Goal: Task Accomplishment & Management: Use online tool/utility

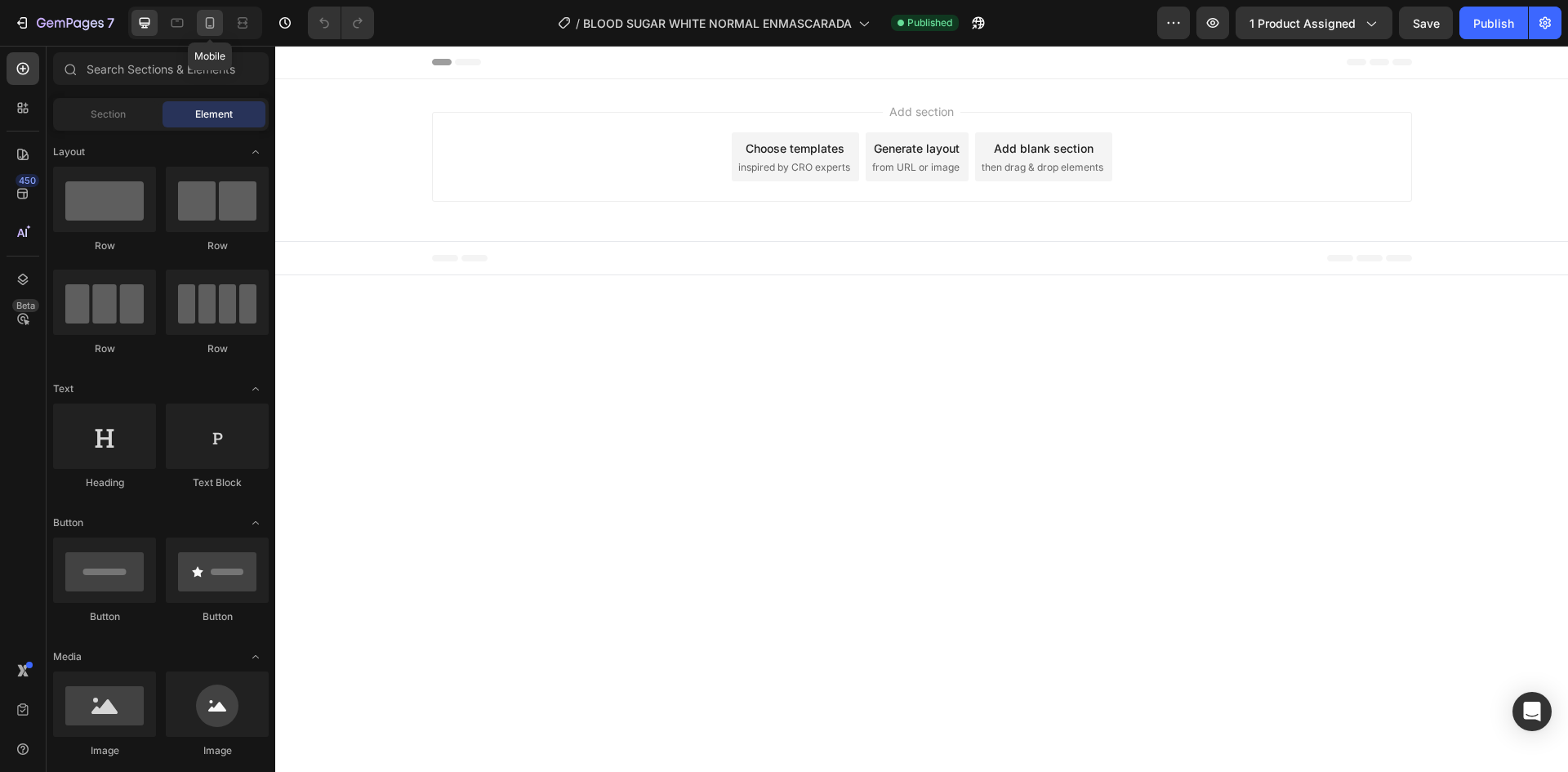
click at [210, 14] on div at bounding box center [209, 23] width 26 height 26
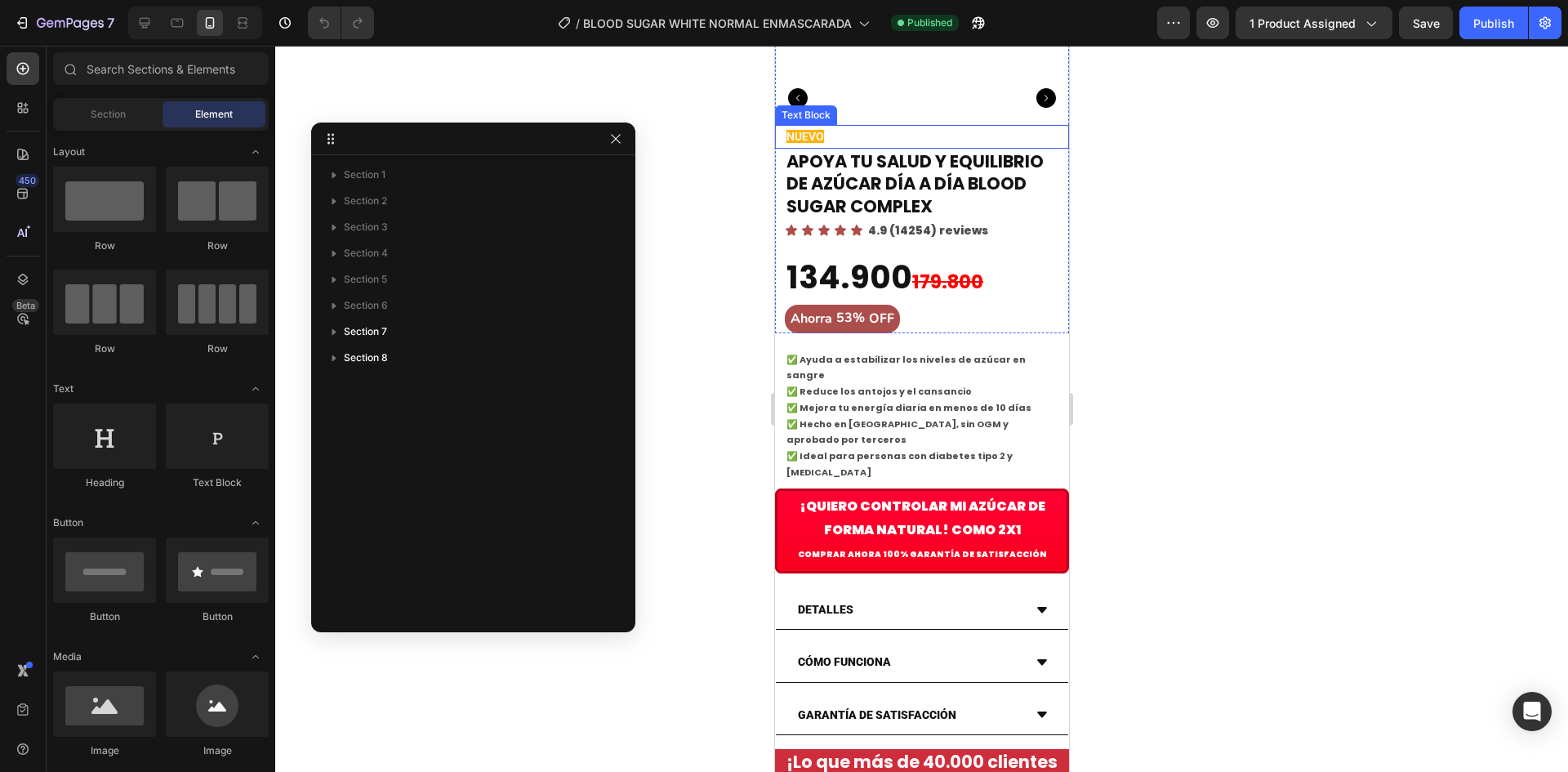
scroll to position [545, 0]
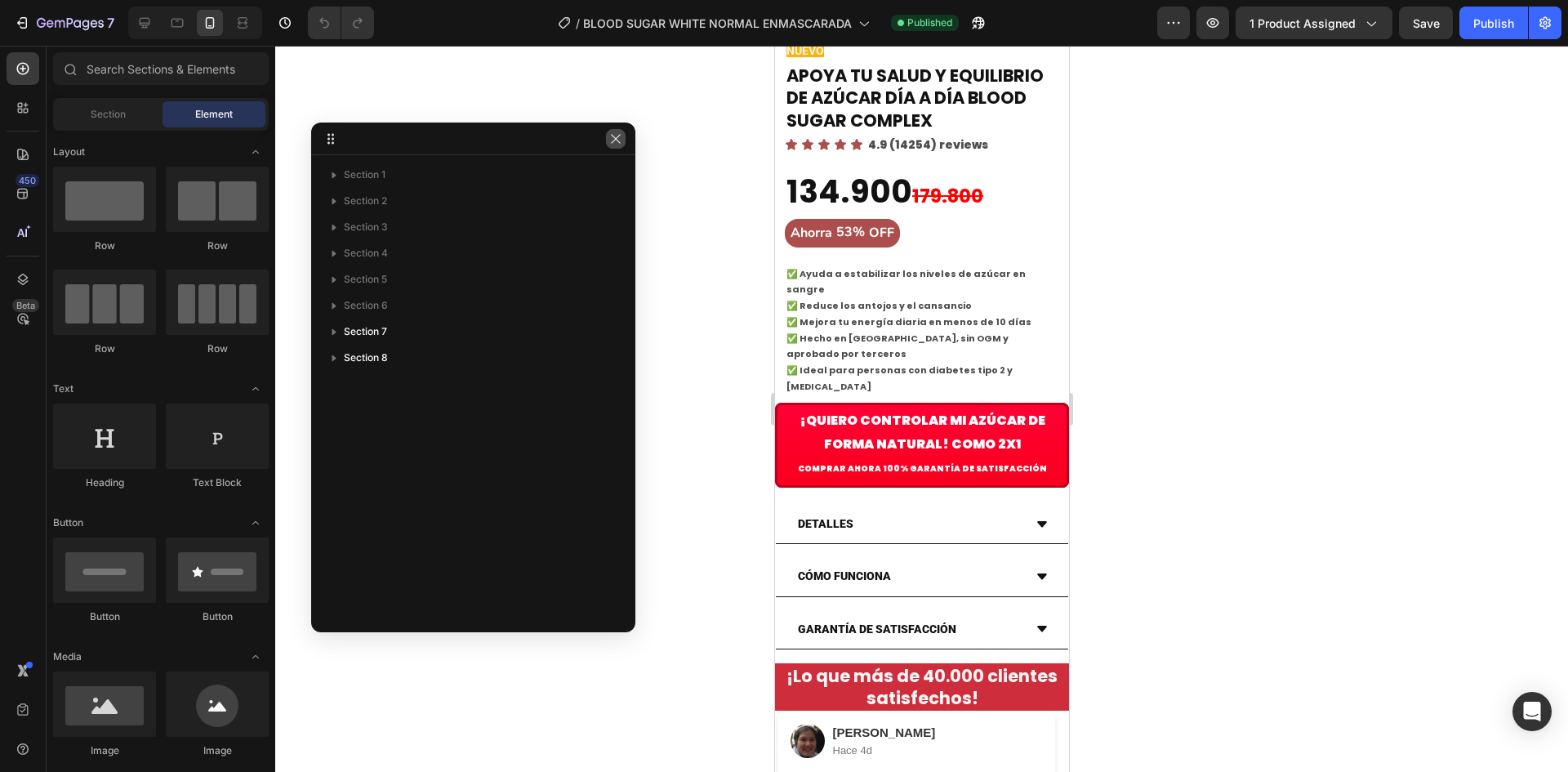
click at [614, 139] on icon "button" at bounding box center [615, 138] width 13 height 13
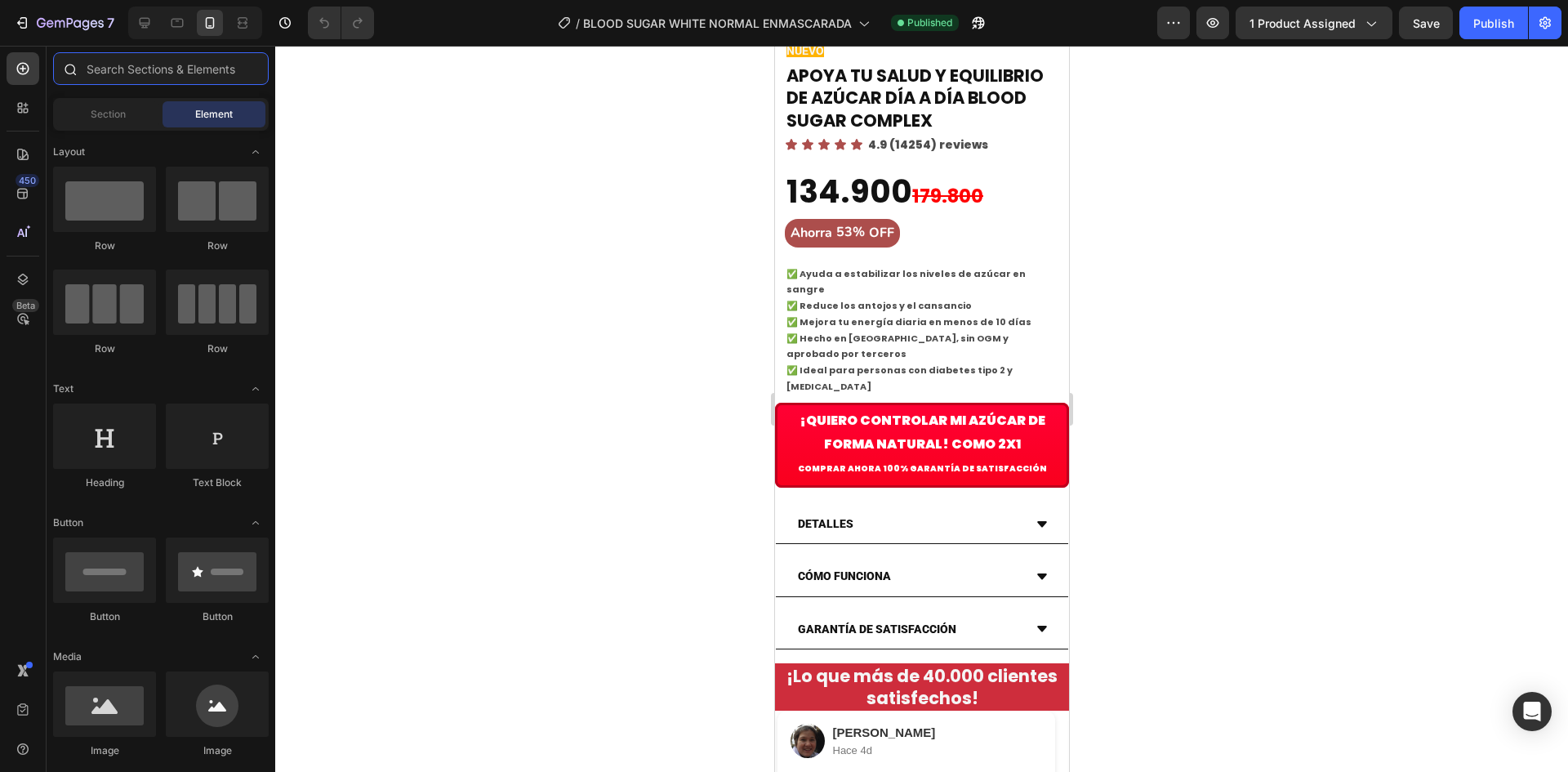
click at [133, 80] on input "text" at bounding box center [160, 68] width 215 height 33
click at [30, 109] on icon at bounding box center [22, 107] width 16 height 16
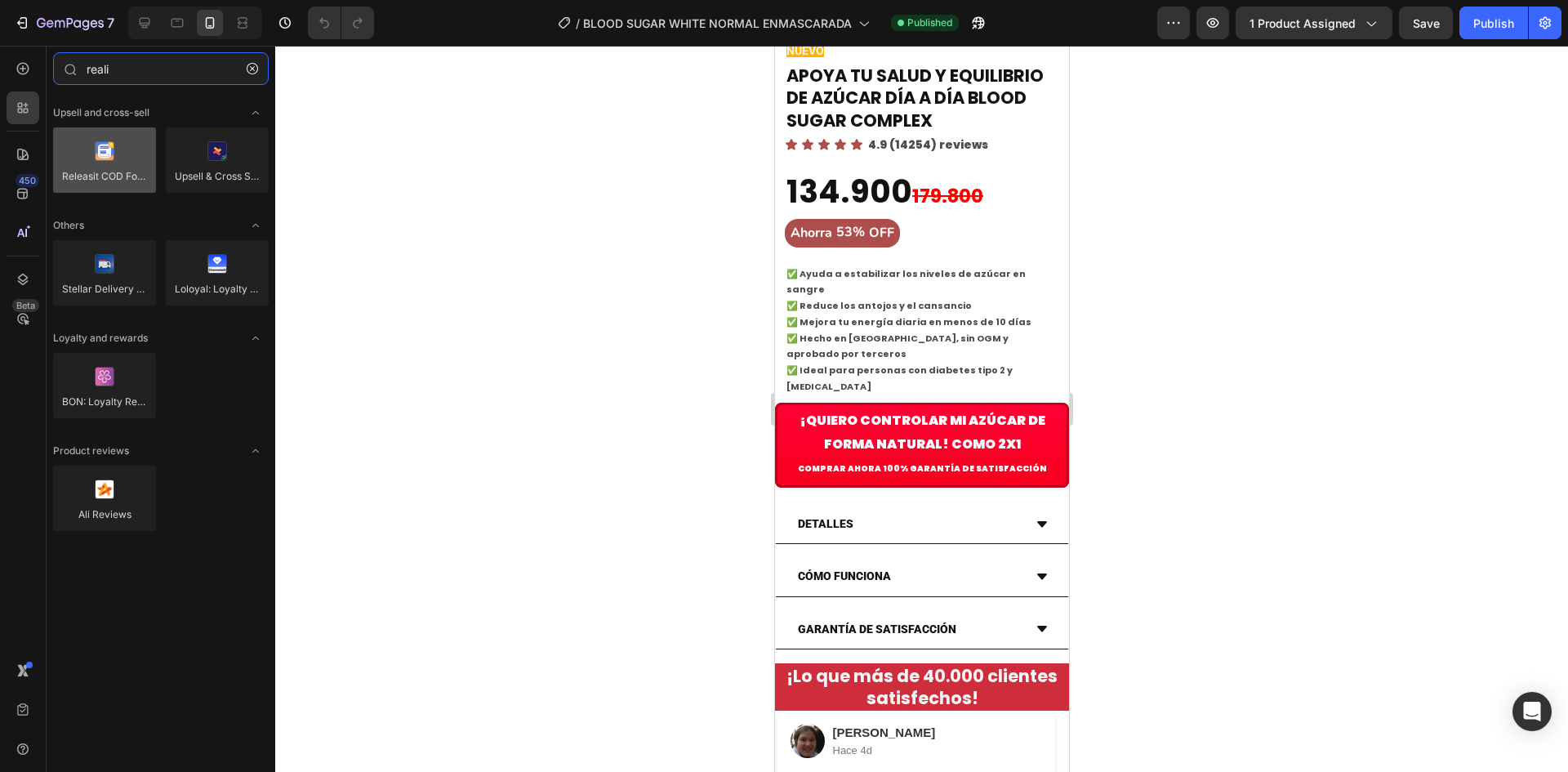
type input "reali"
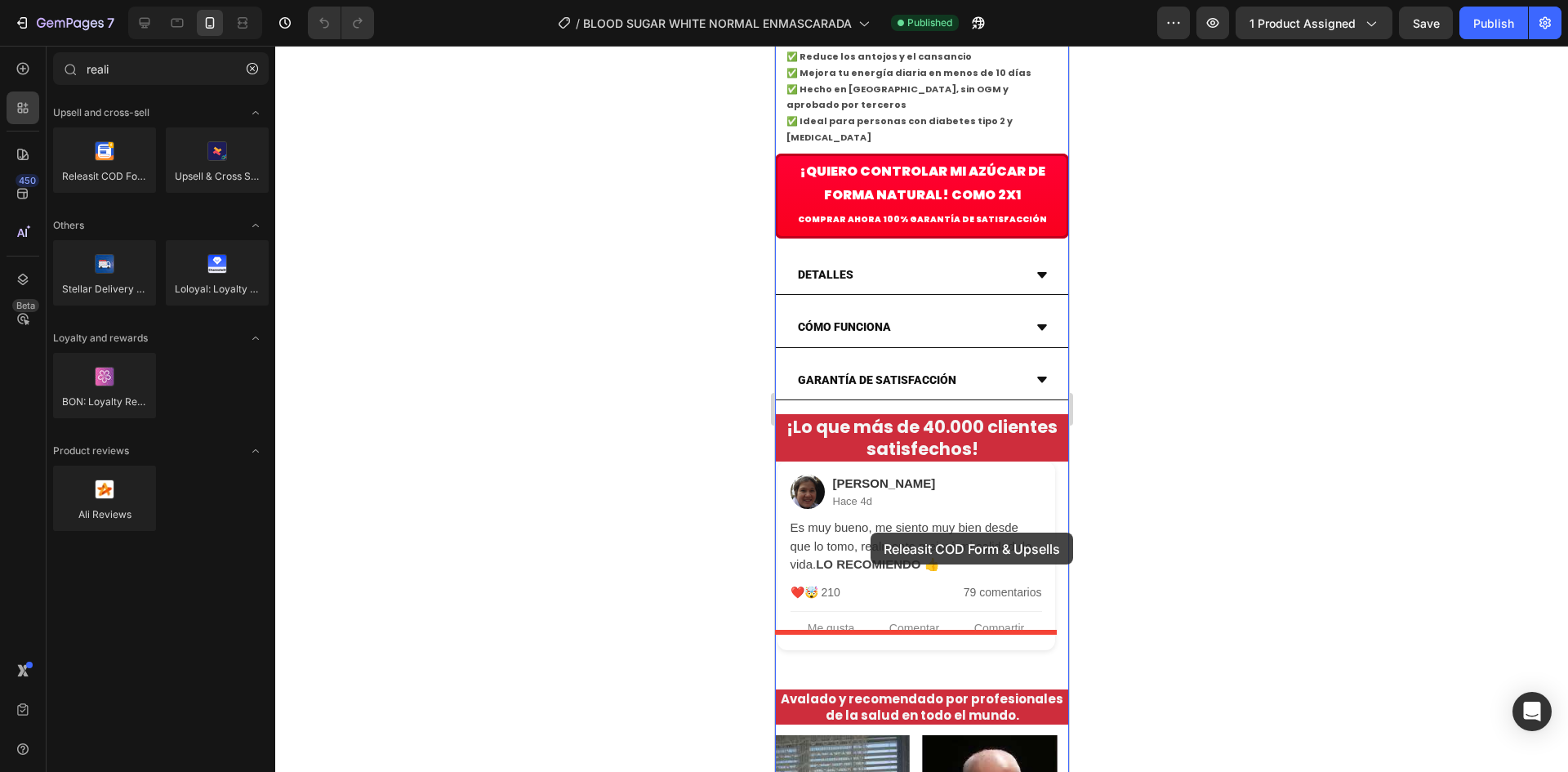
scroll to position [817, 0]
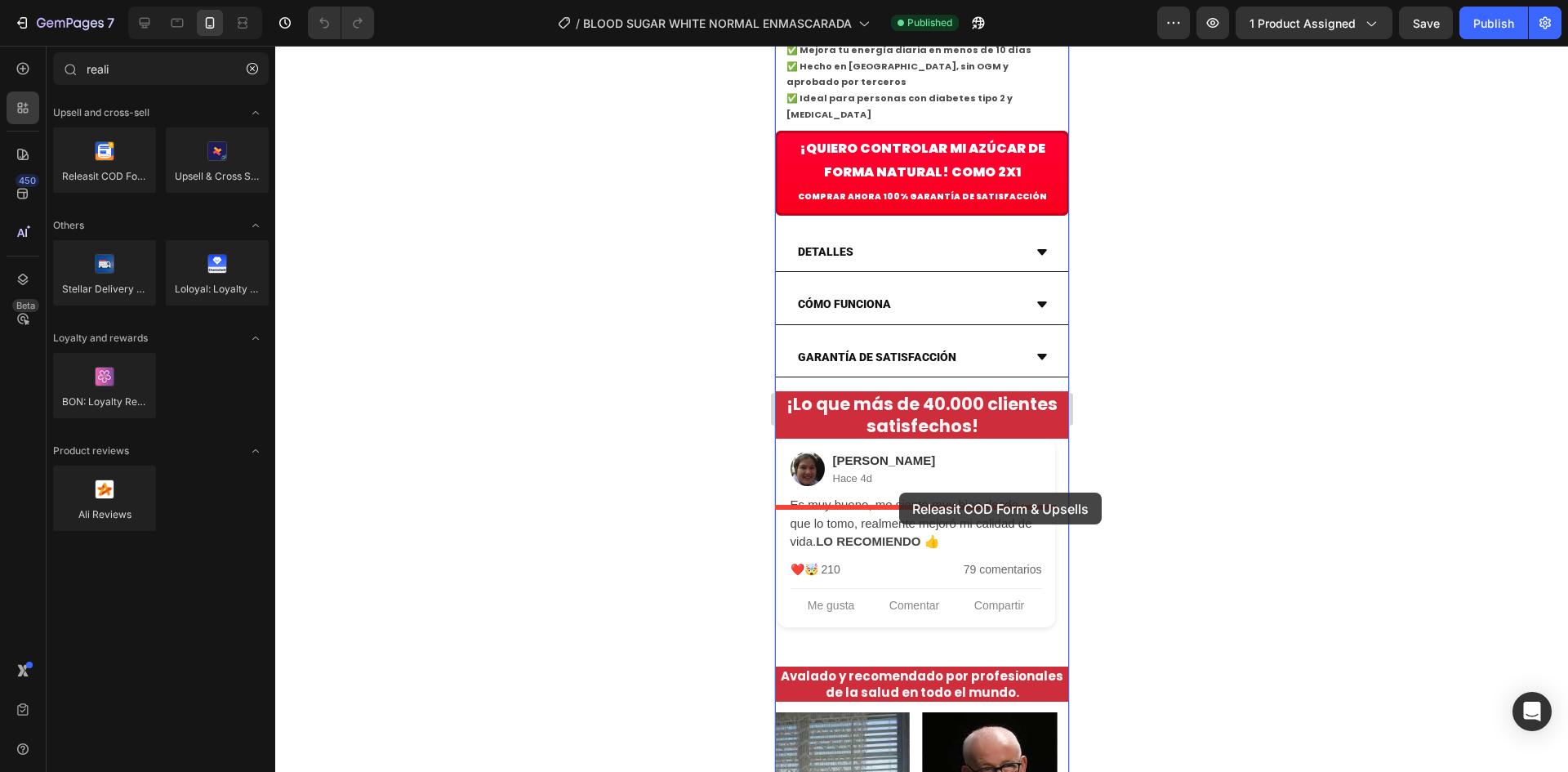
drag, startPoint x: 872, startPoint y: 204, endPoint x: 899, endPoint y: 494, distance: 291.3
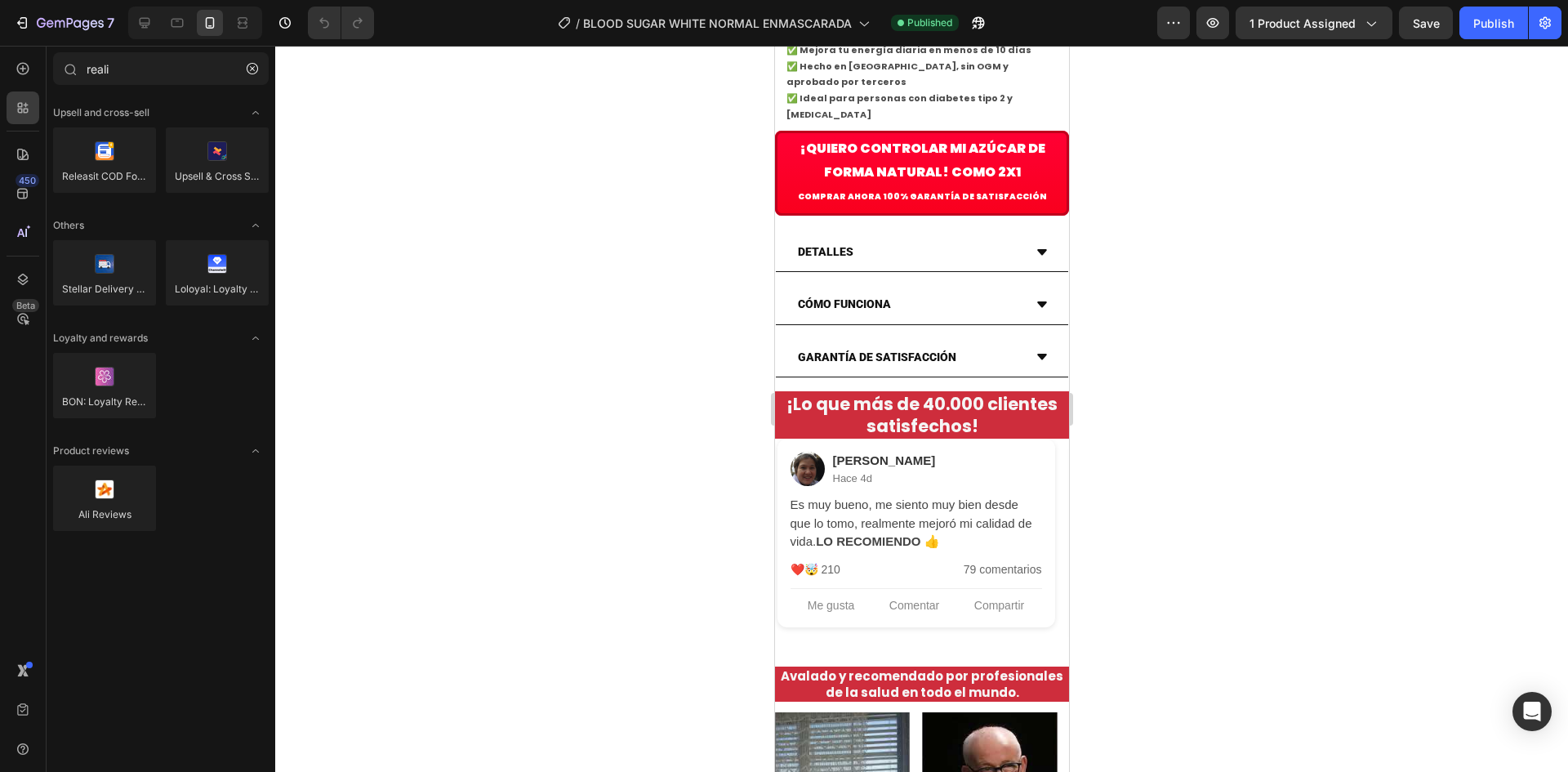
drag, startPoint x: 523, startPoint y: 672, endPoint x: 533, endPoint y: 675, distance: 10.4
click at [533, 675] on div at bounding box center [922, 408] width 1293 height 726
click at [243, 66] on button "button" at bounding box center [252, 68] width 26 height 26
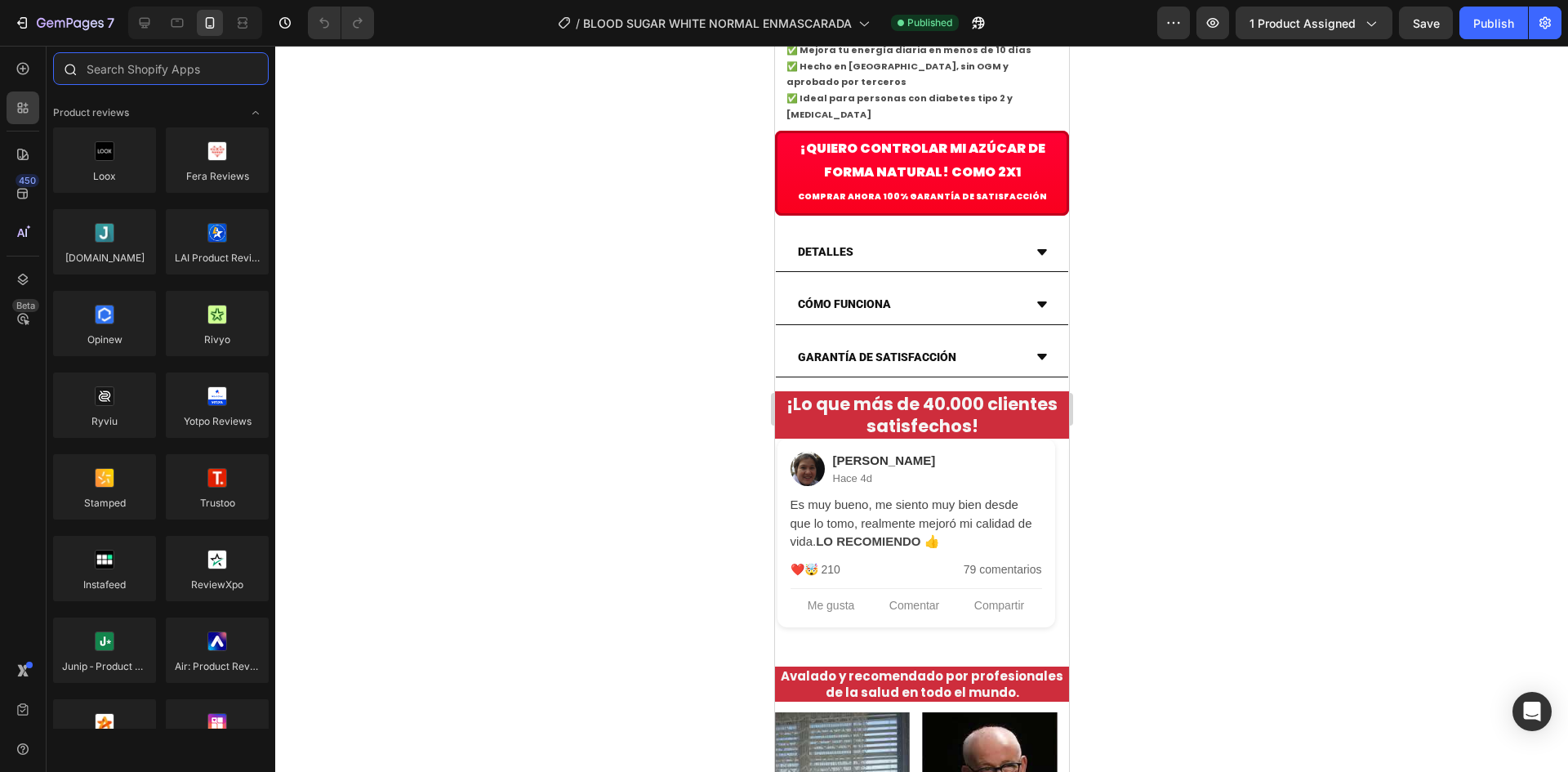
click at [165, 68] on input "text" at bounding box center [160, 68] width 215 height 33
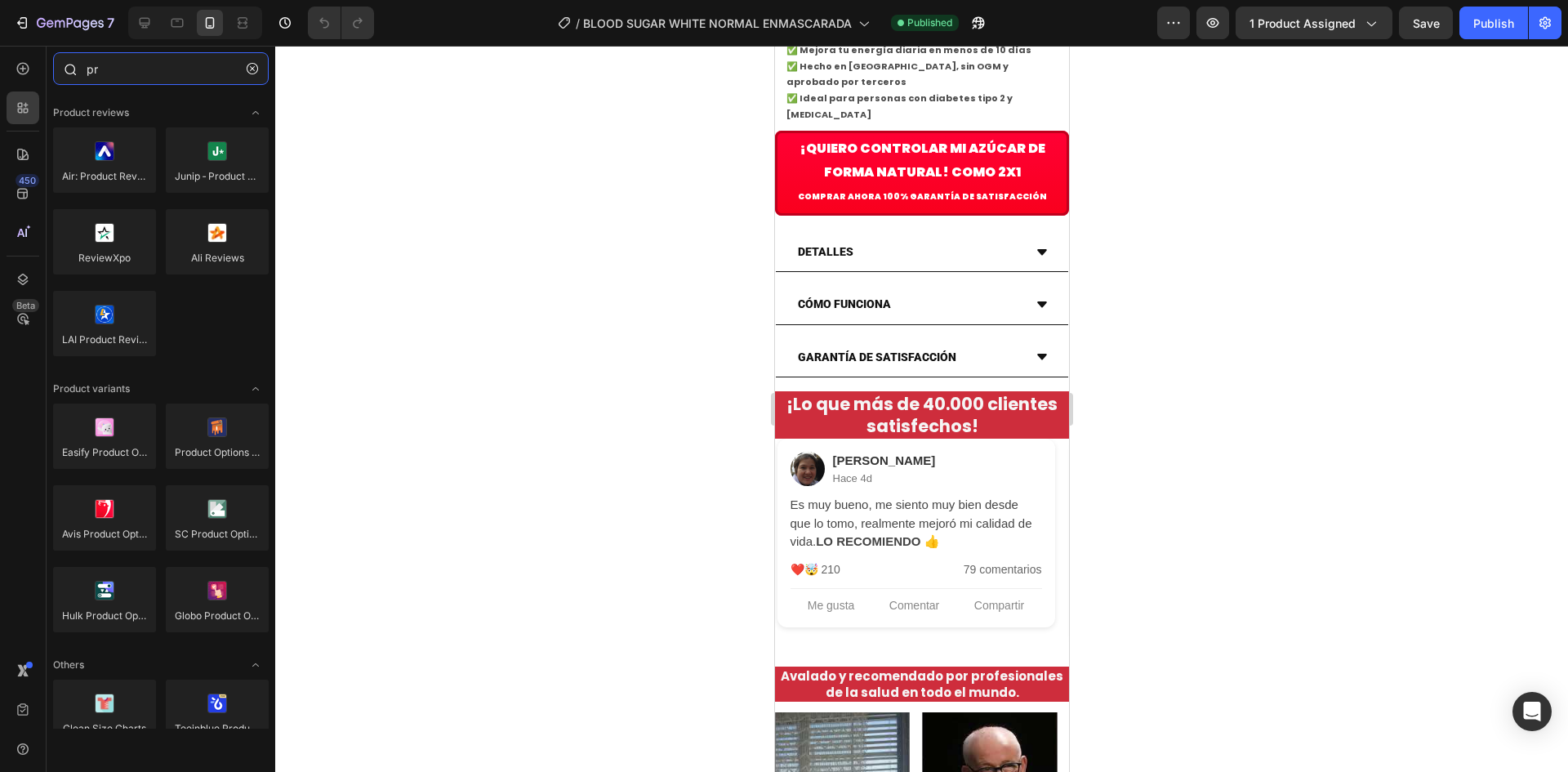
type input "p"
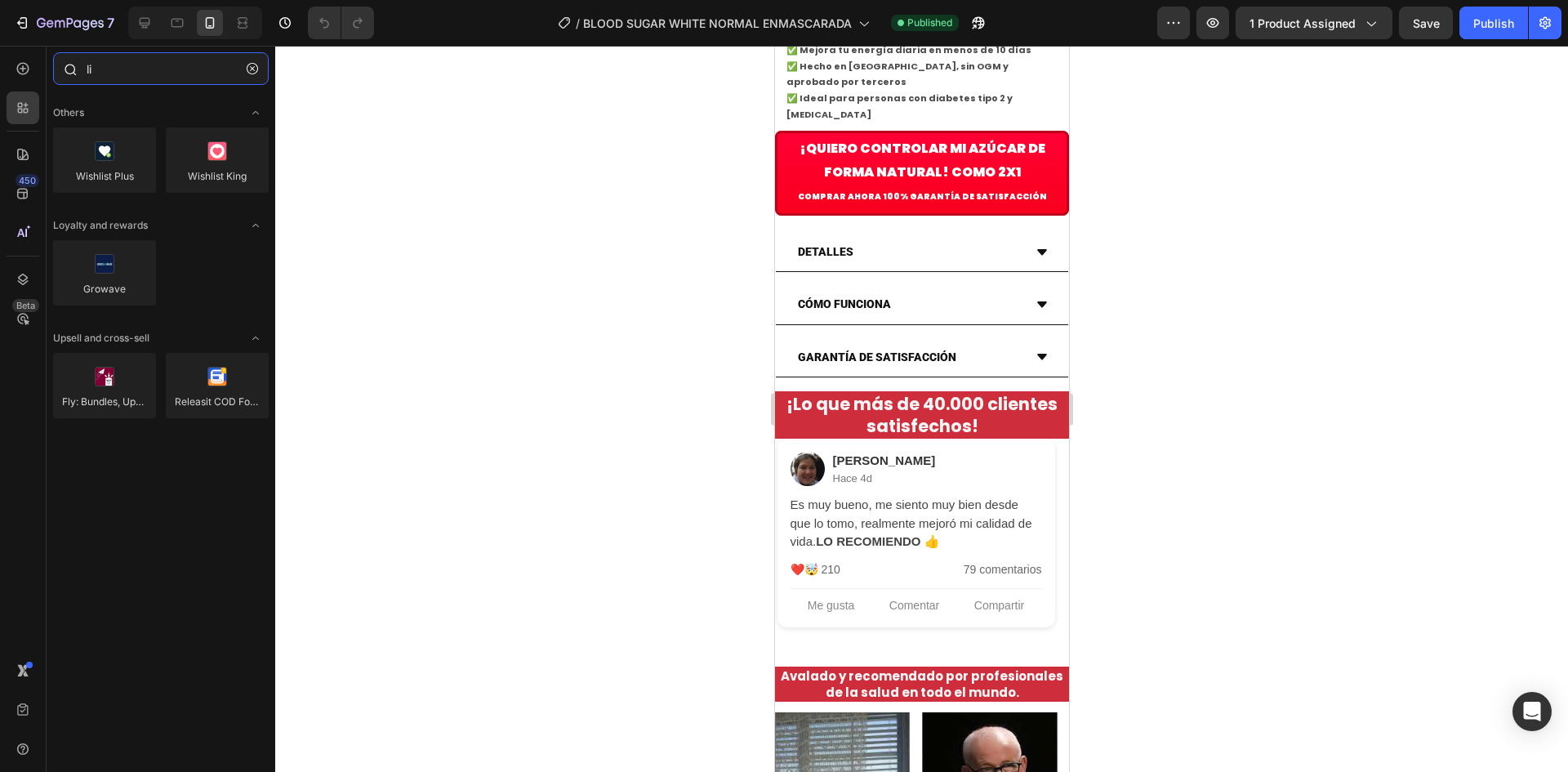
type input "l"
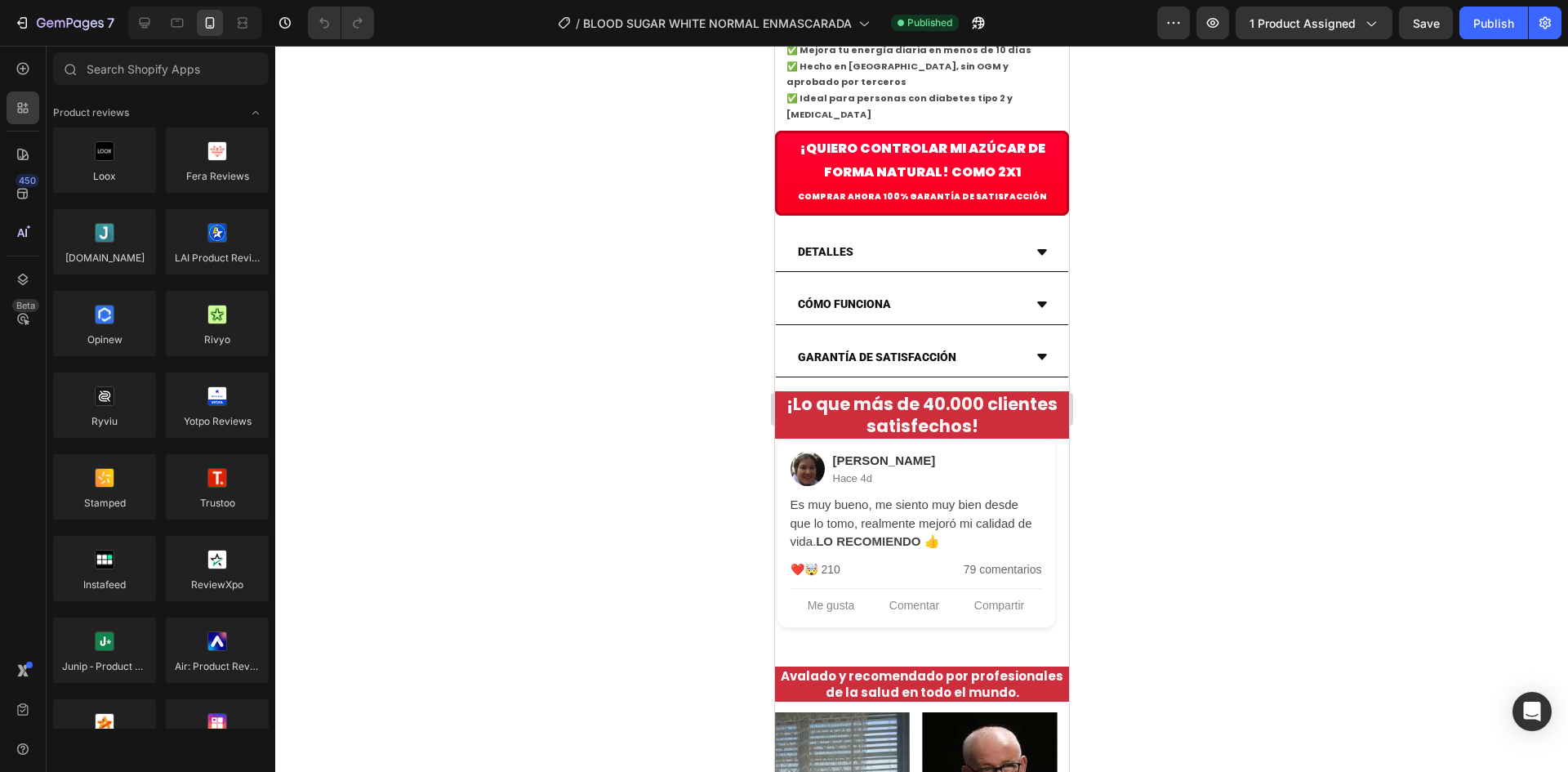
click at [6, 65] on div "450 Beta" at bounding box center [23, 408] width 46 height 726
click at [34, 62] on div at bounding box center [23, 68] width 33 height 33
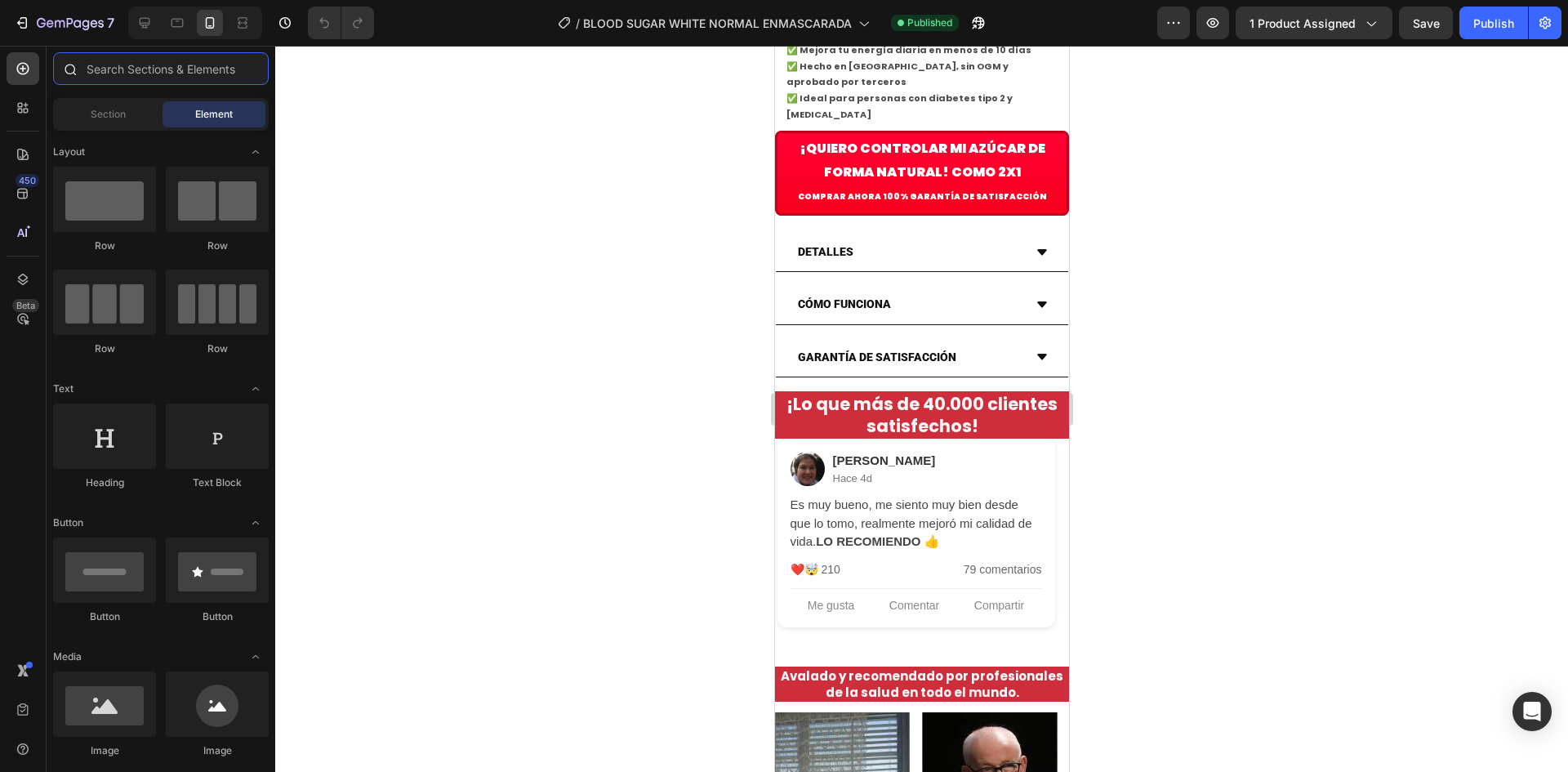
click at [115, 59] on input "text" at bounding box center [160, 68] width 215 height 33
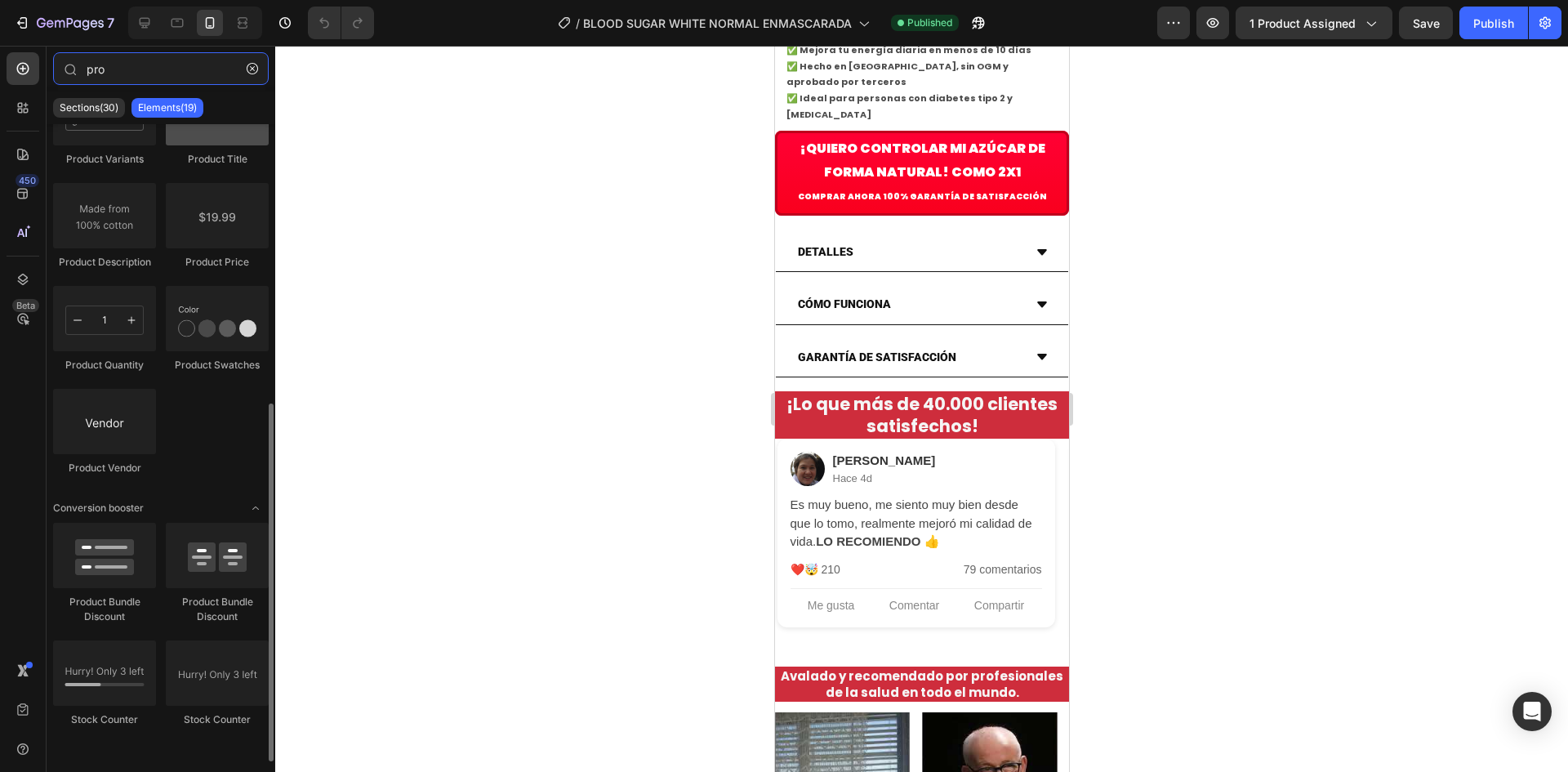
scroll to position [0, 0]
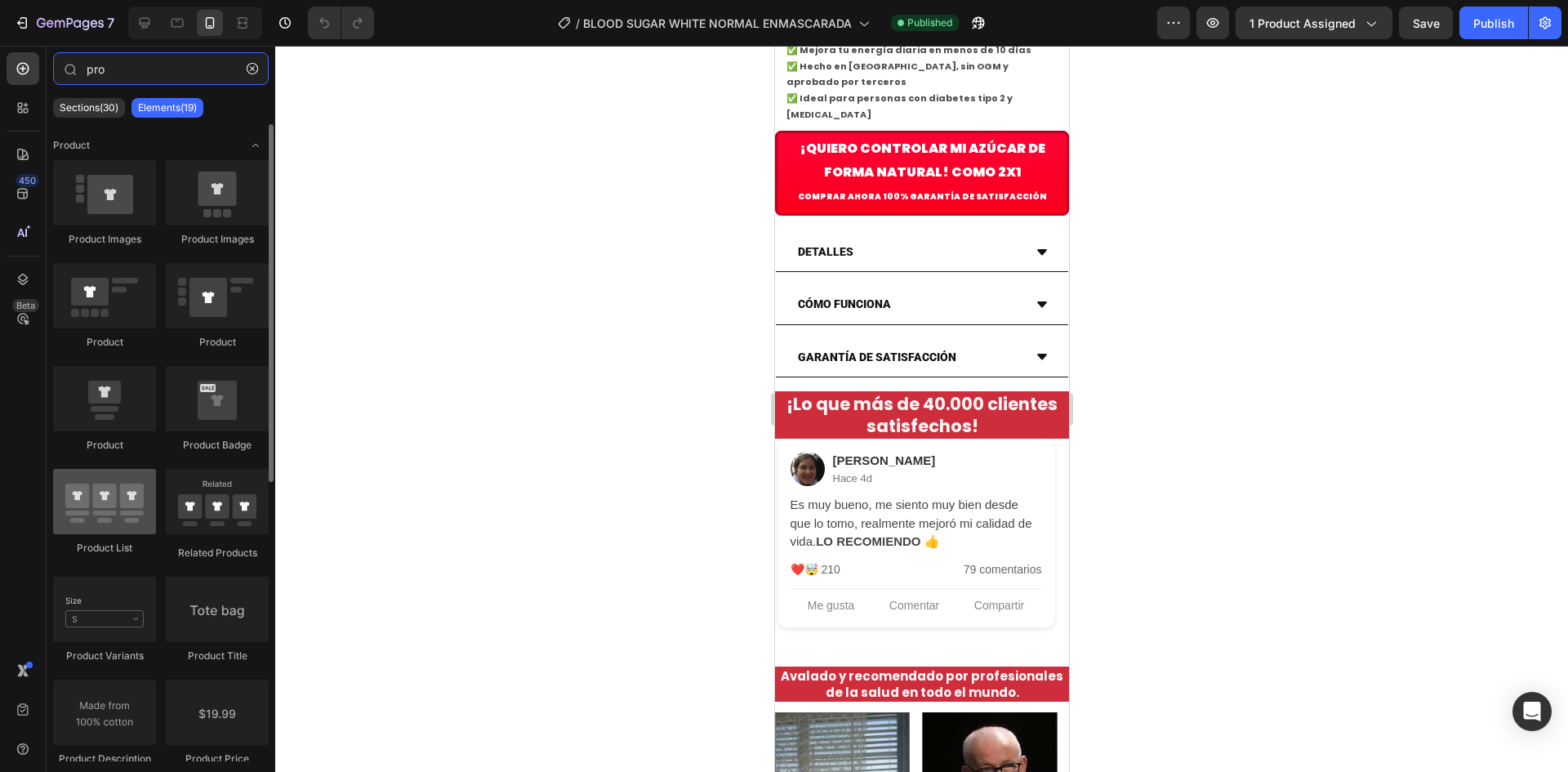
type input "pro"
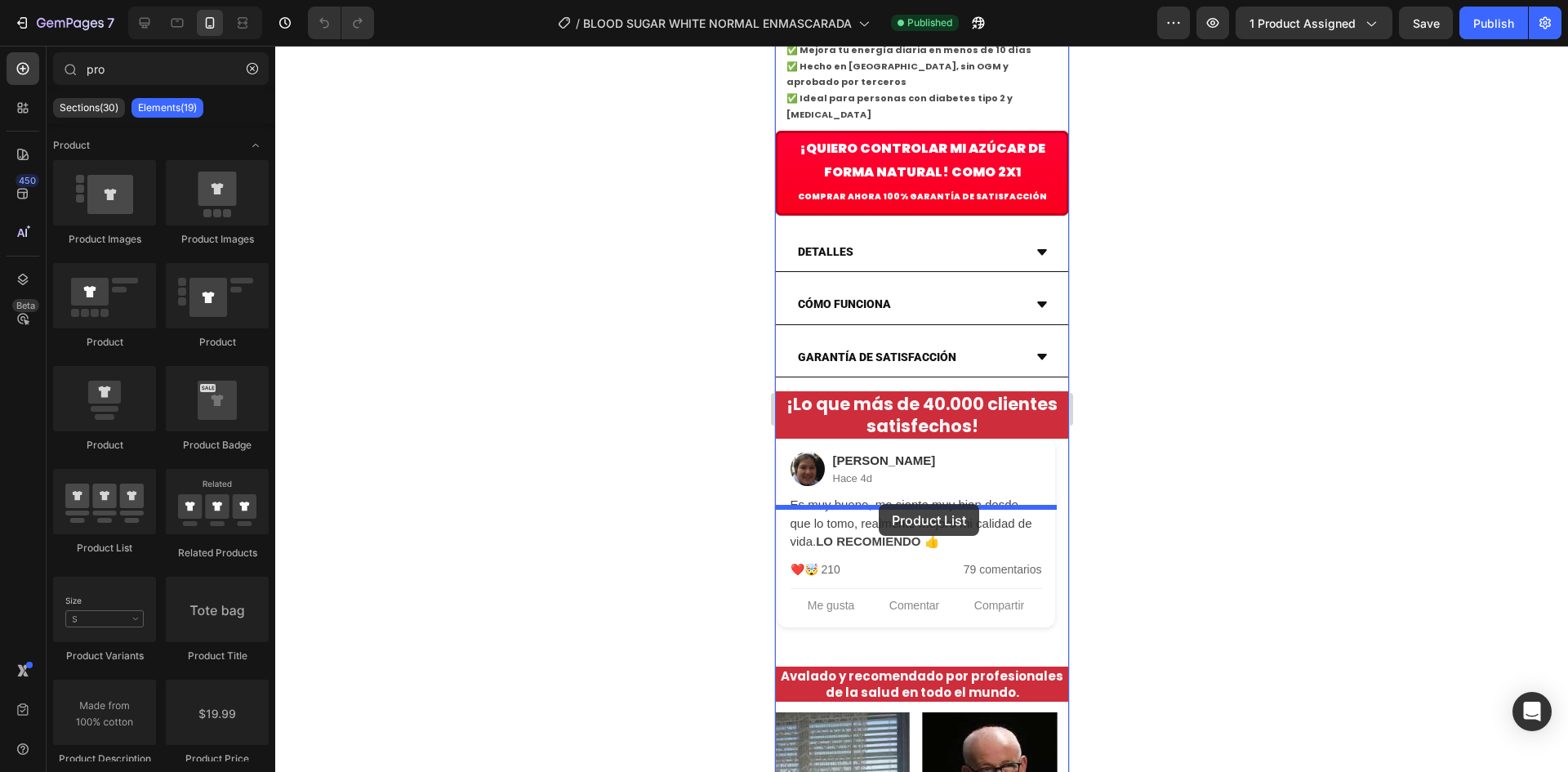
drag, startPoint x: 883, startPoint y: 551, endPoint x: 878, endPoint y: 504, distance: 47.3
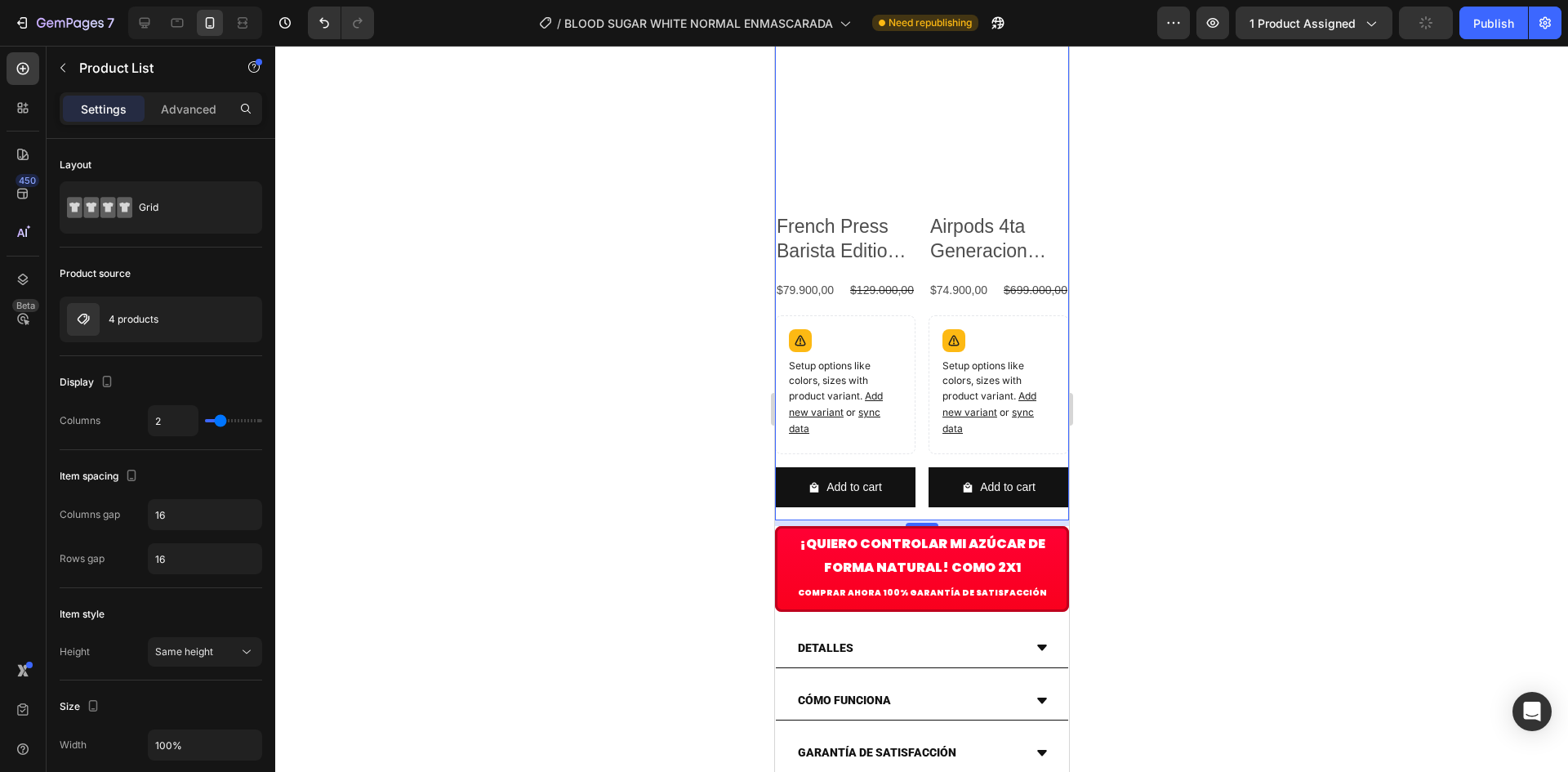
scroll to position [1088, 0]
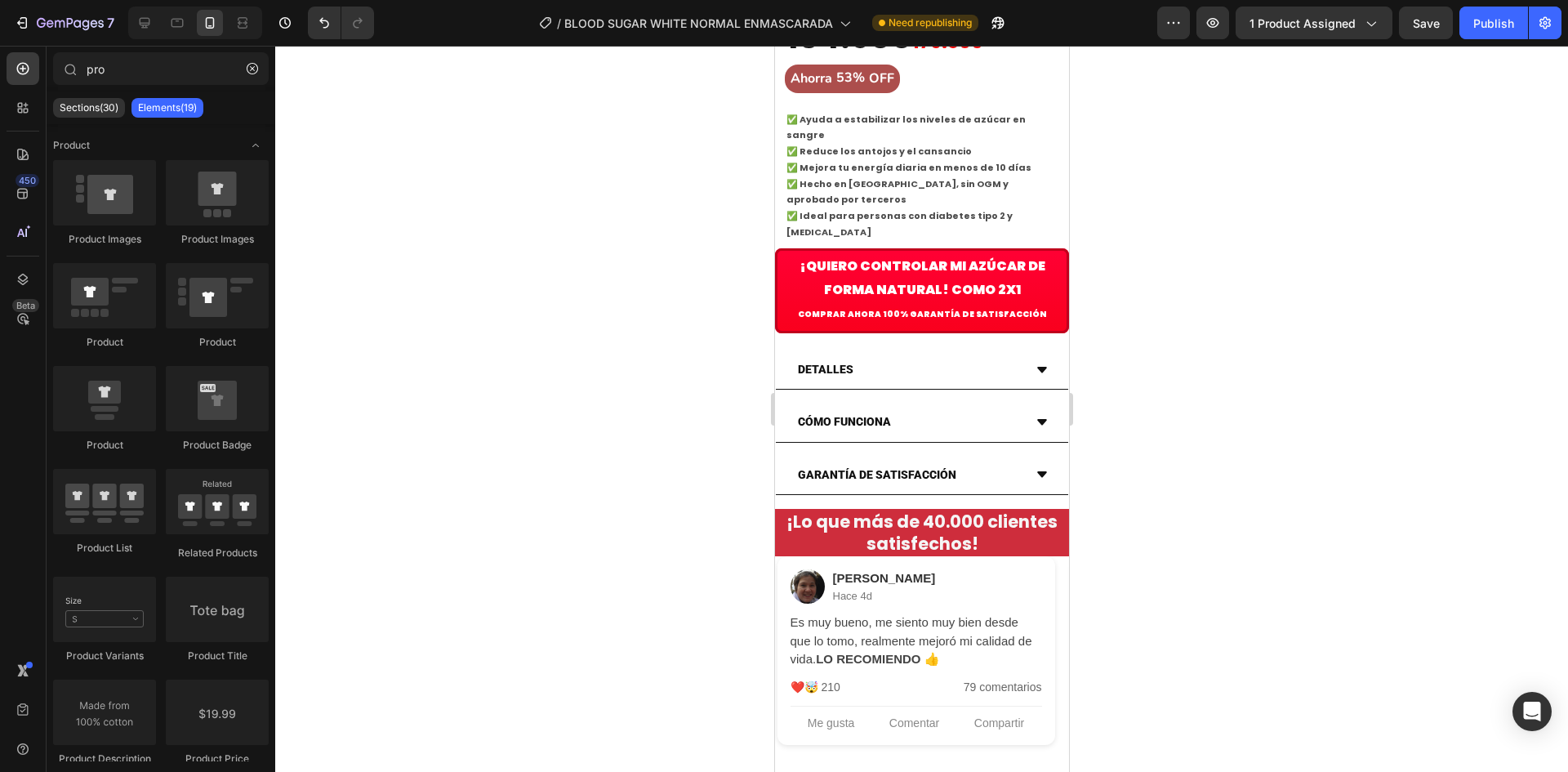
scroll to position [680, 0]
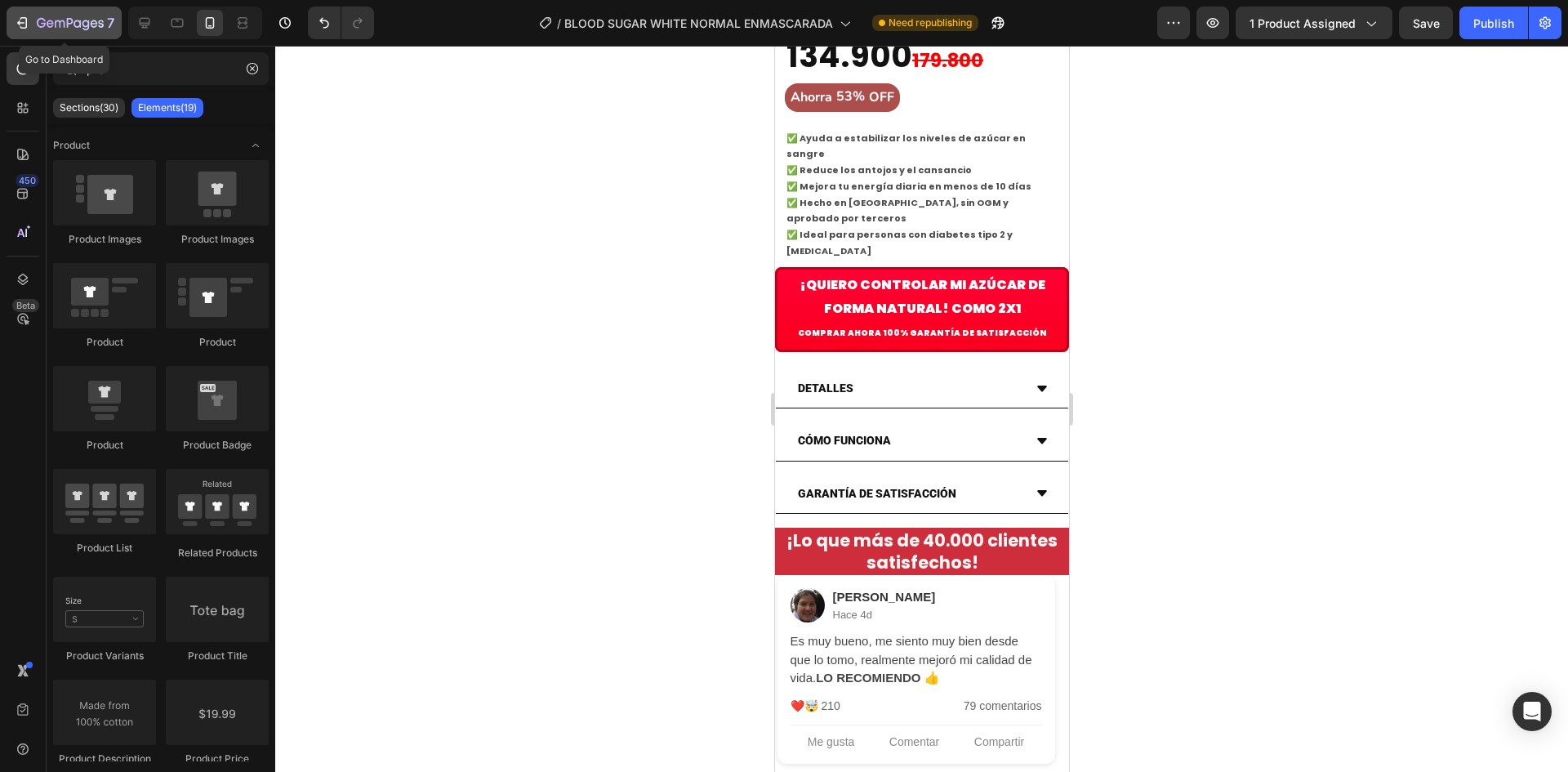
click at [32, 35] on button "7" at bounding box center [64, 23] width 115 height 33
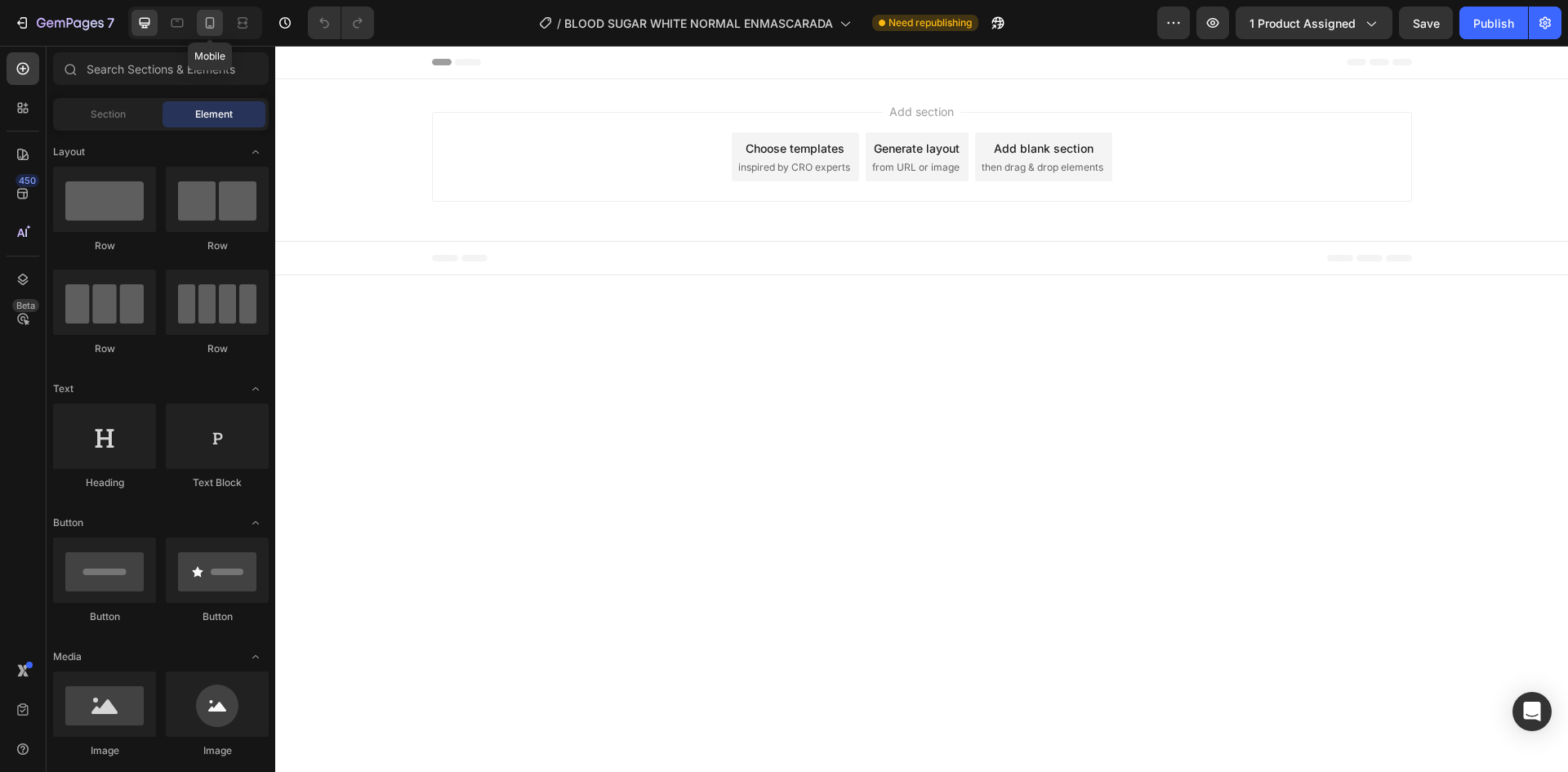
click at [204, 24] on icon at bounding box center [209, 22] width 16 height 16
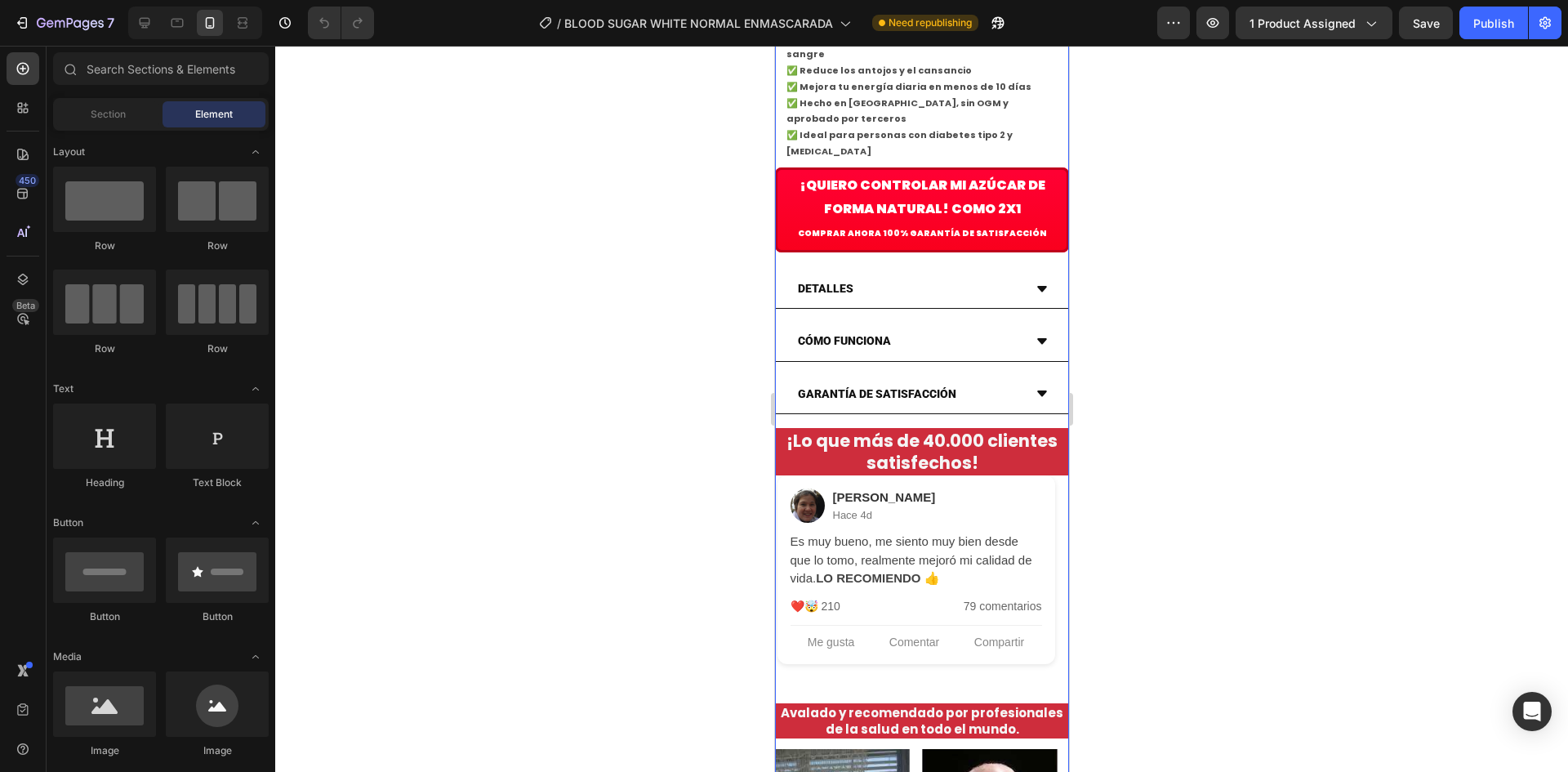
scroll to position [680, 0]
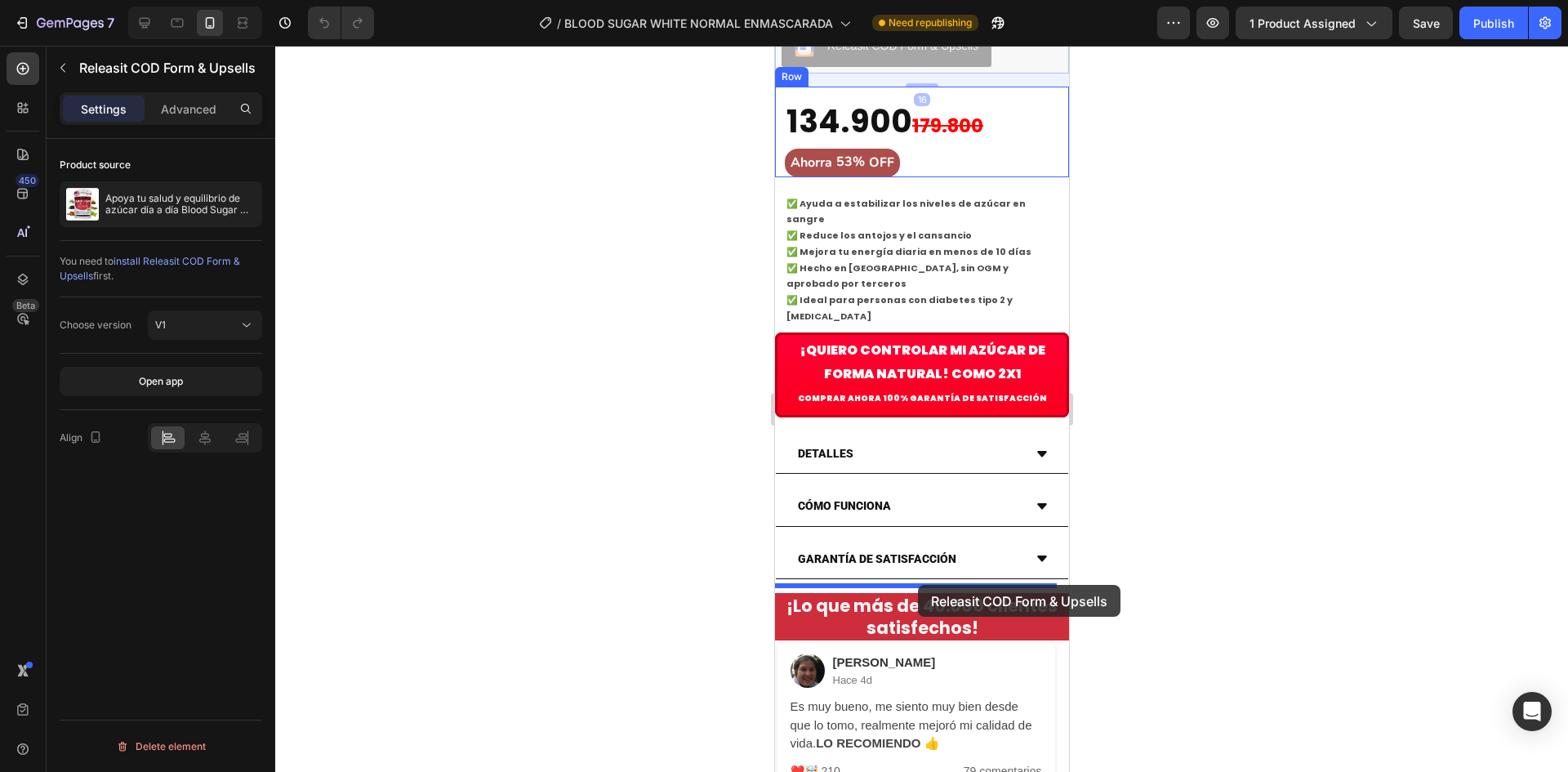
drag, startPoint x: 845, startPoint y: 437, endPoint x: 917, endPoint y: 585, distance: 164.6
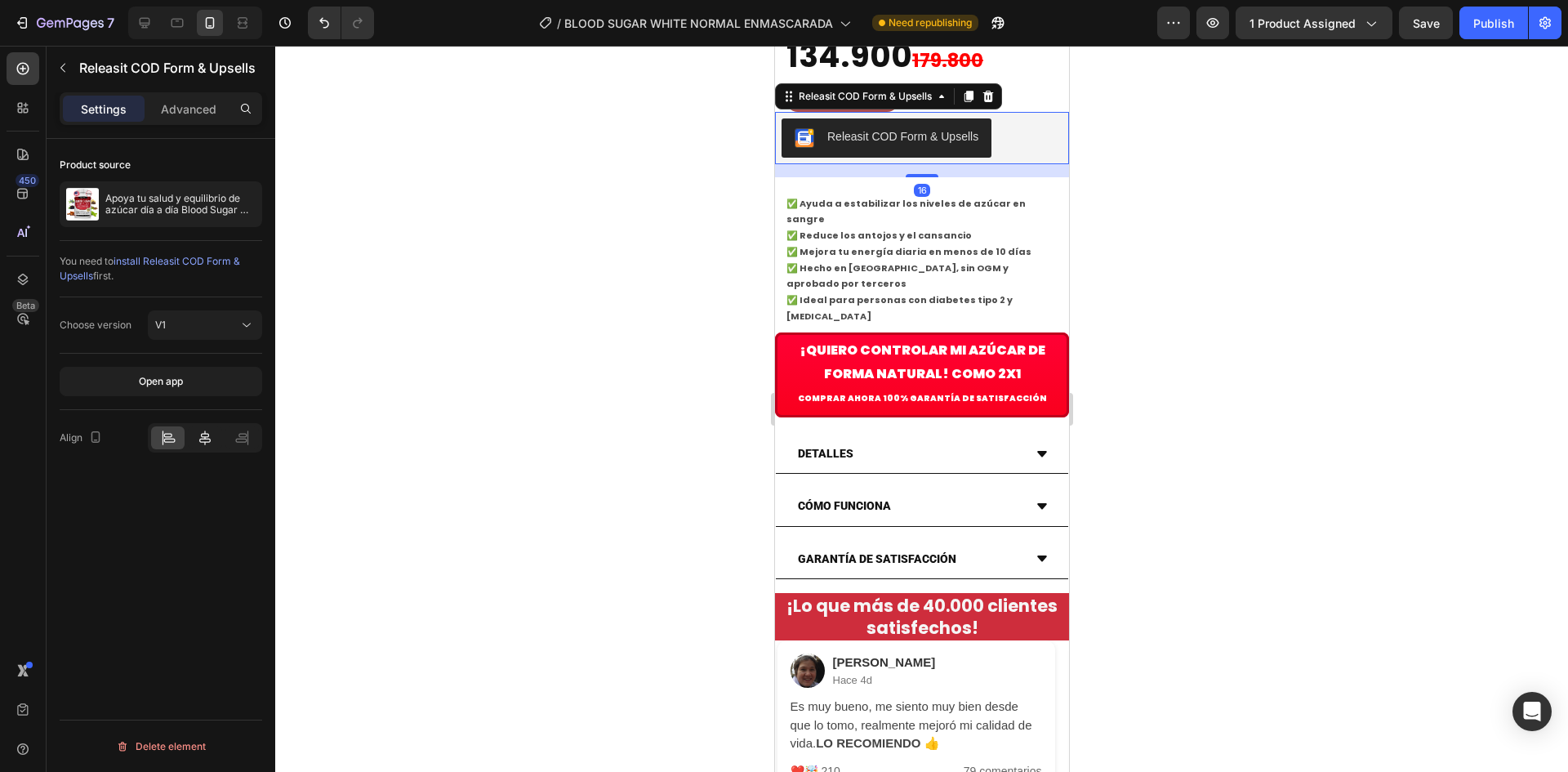
click at [208, 433] on icon at bounding box center [204, 437] width 16 height 16
click at [617, 553] on div at bounding box center [922, 408] width 1293 height 726
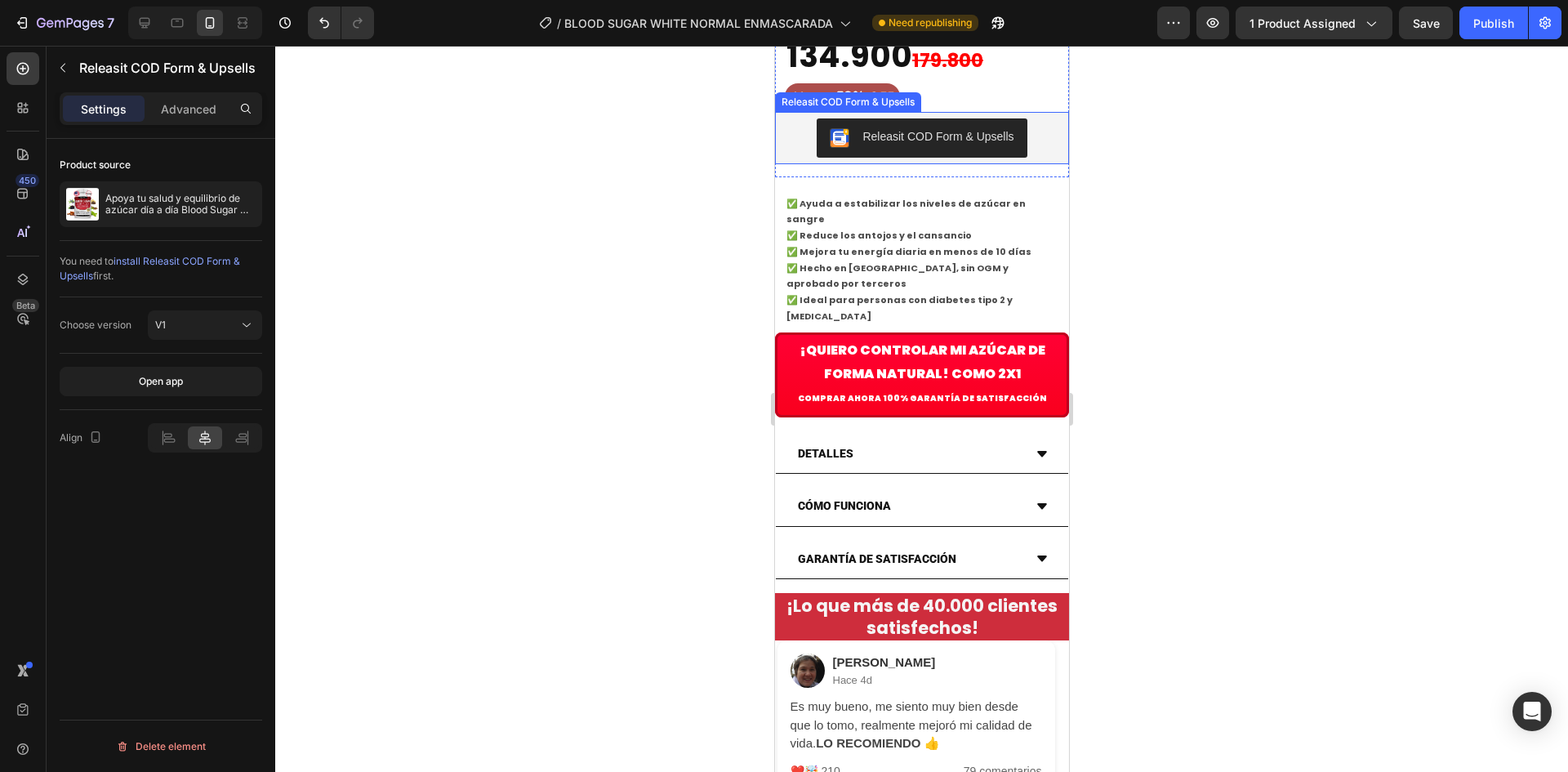
click at [938, 165] on div "Releasit COD Form & Upsells" at bounding box center [921, 138] width 294 height 52
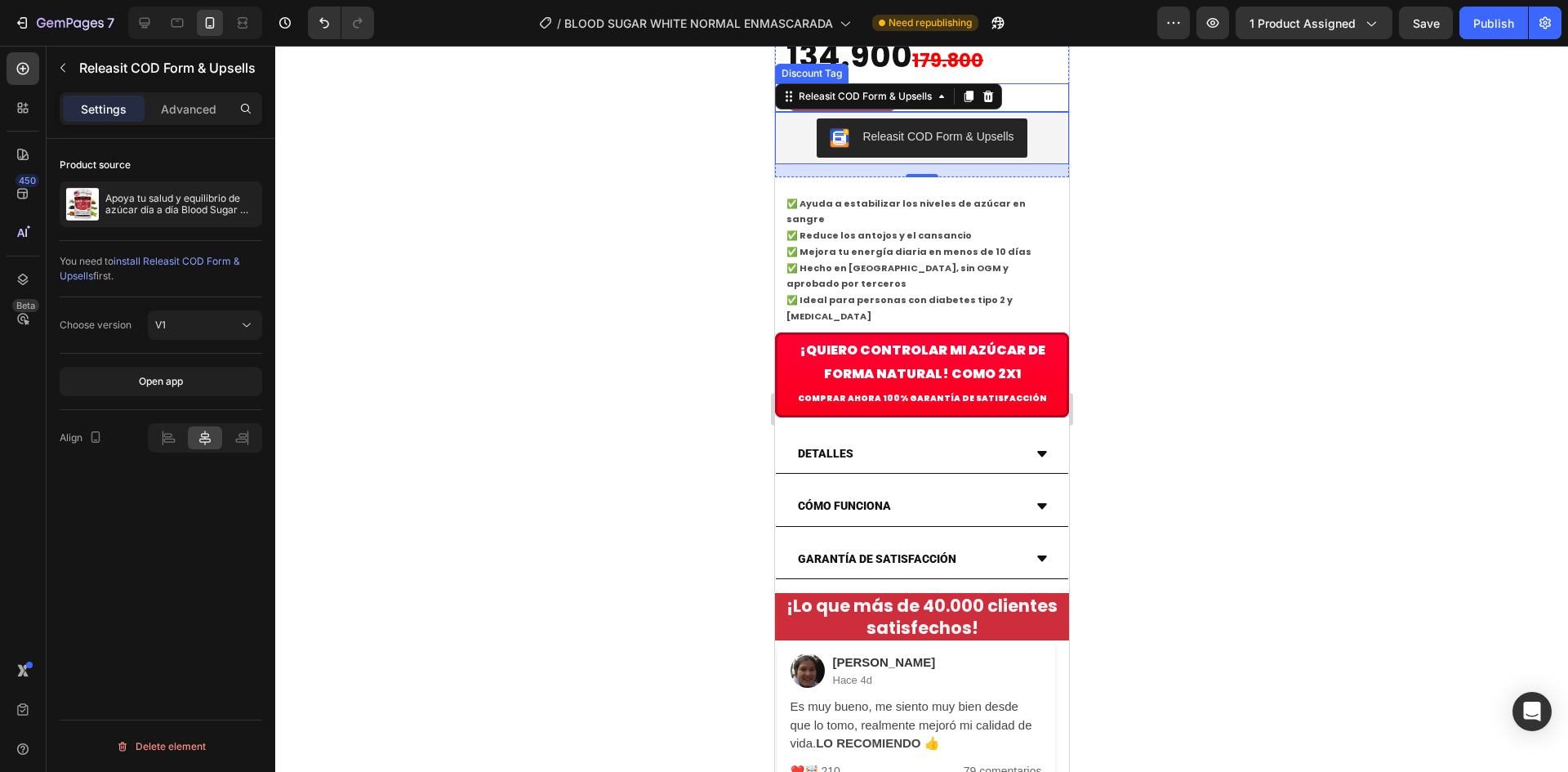
click at [1024, 112] on div "Ahorra 53% OFF" at bounding box center [921, 98] width 274 height 29
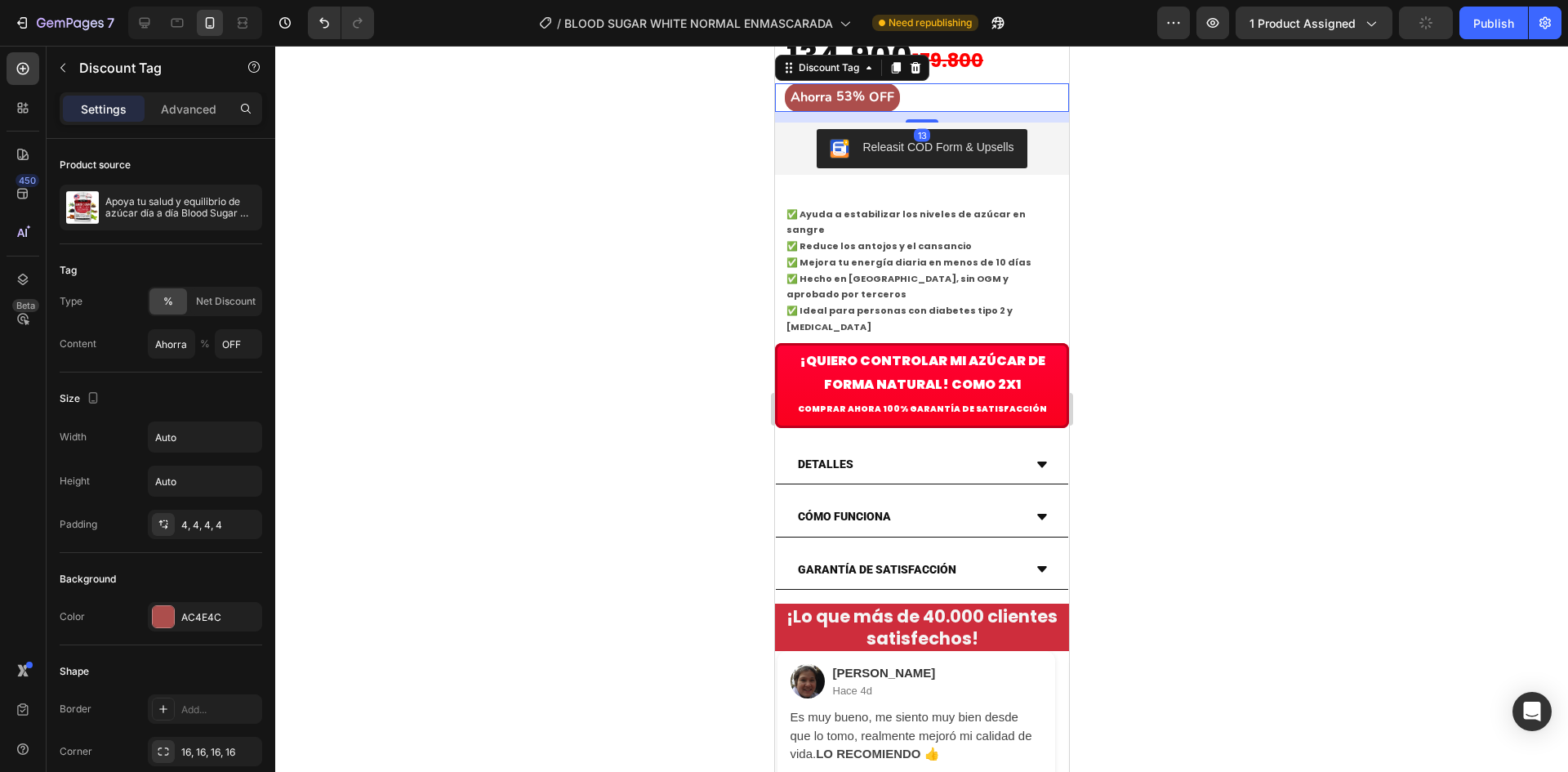
drag, startPoint x: 925, startPoint y: 518, endPoint x: 821, endPoint y: 532, distance: 104.9
click at [925, 122] on div at bounding box center [921, 121] width 33 height 3
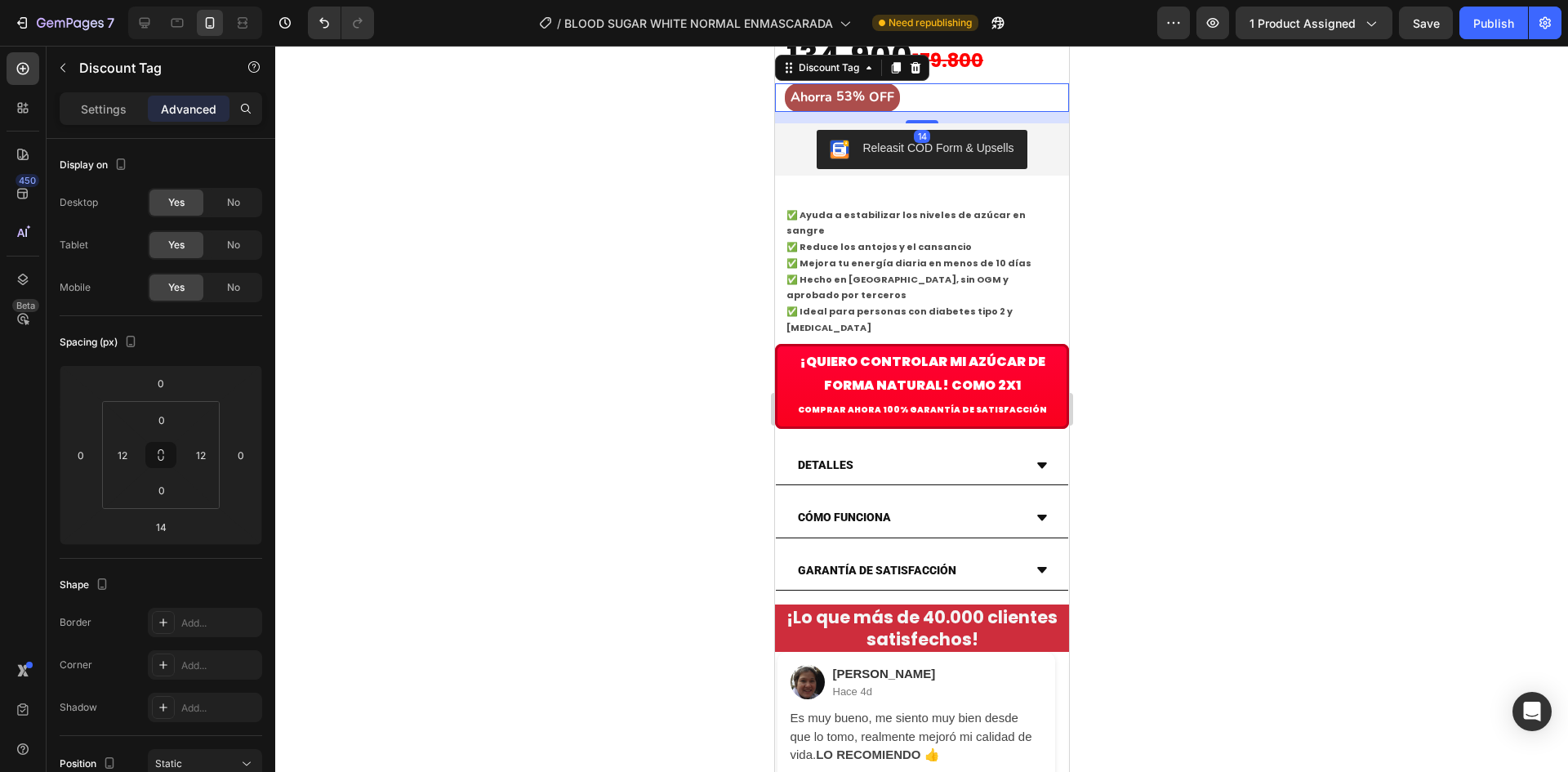
click at [711, 553] on div at bounding box center [922, 408] width 1293 height 726
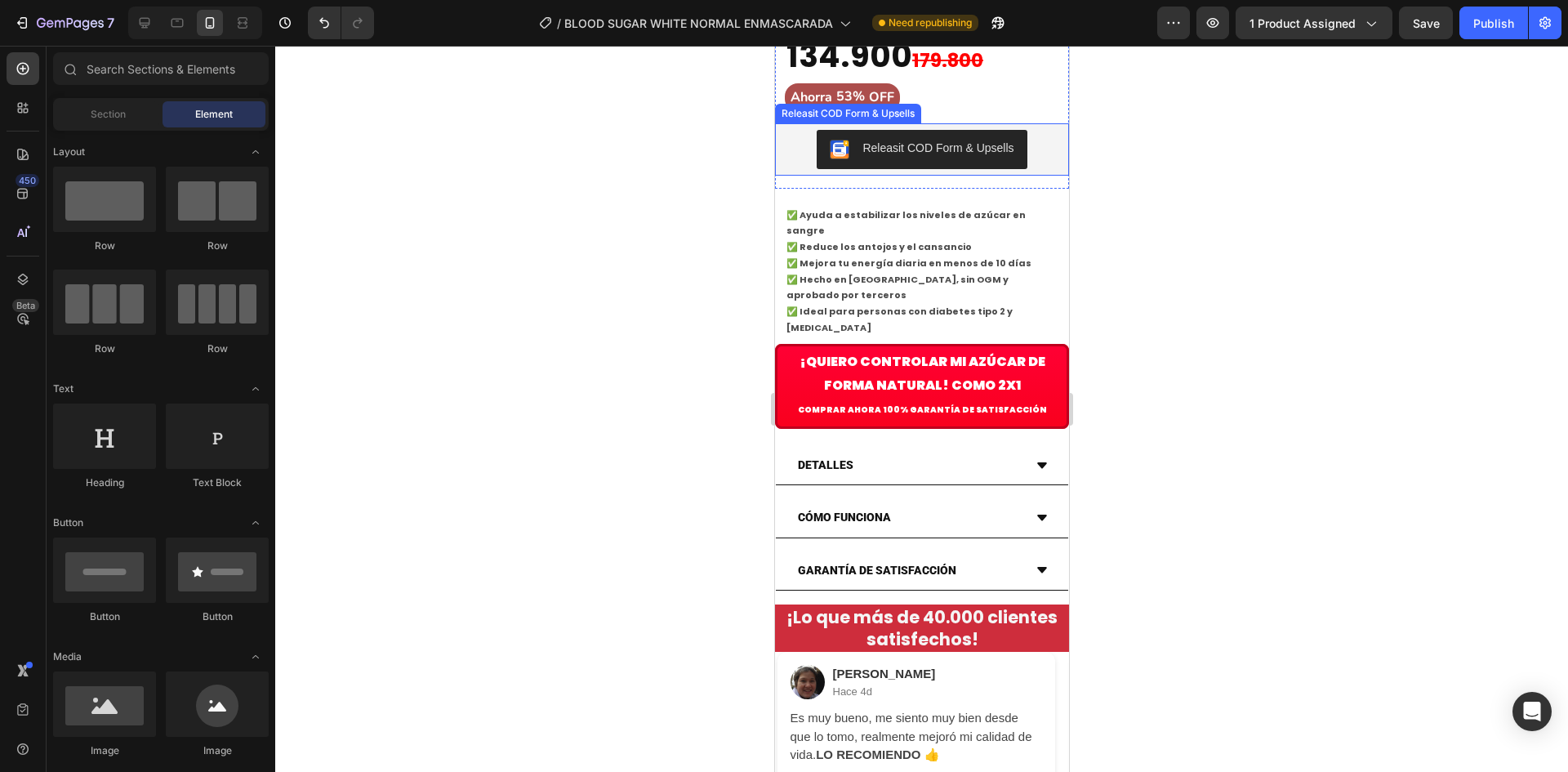
scroll to position [817, 0]
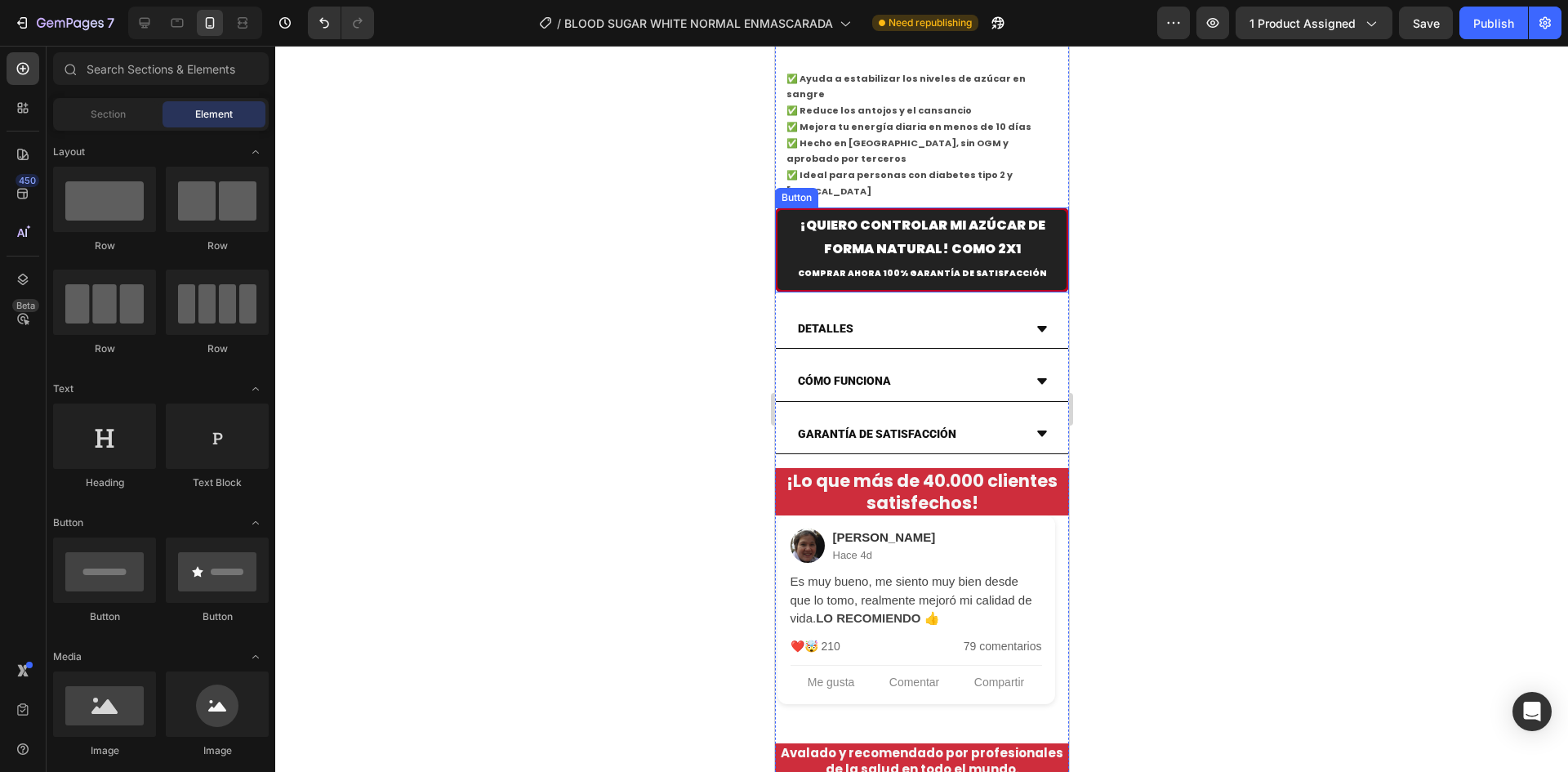
click at [1048, 292] on button "¡Quiero CONTROLAR MI AZÚCAR DE FORMA NATURAL! Como 2x1 Comprar ahora 100% GARAN…" at bounding box center [921, 250] width 294 height 85
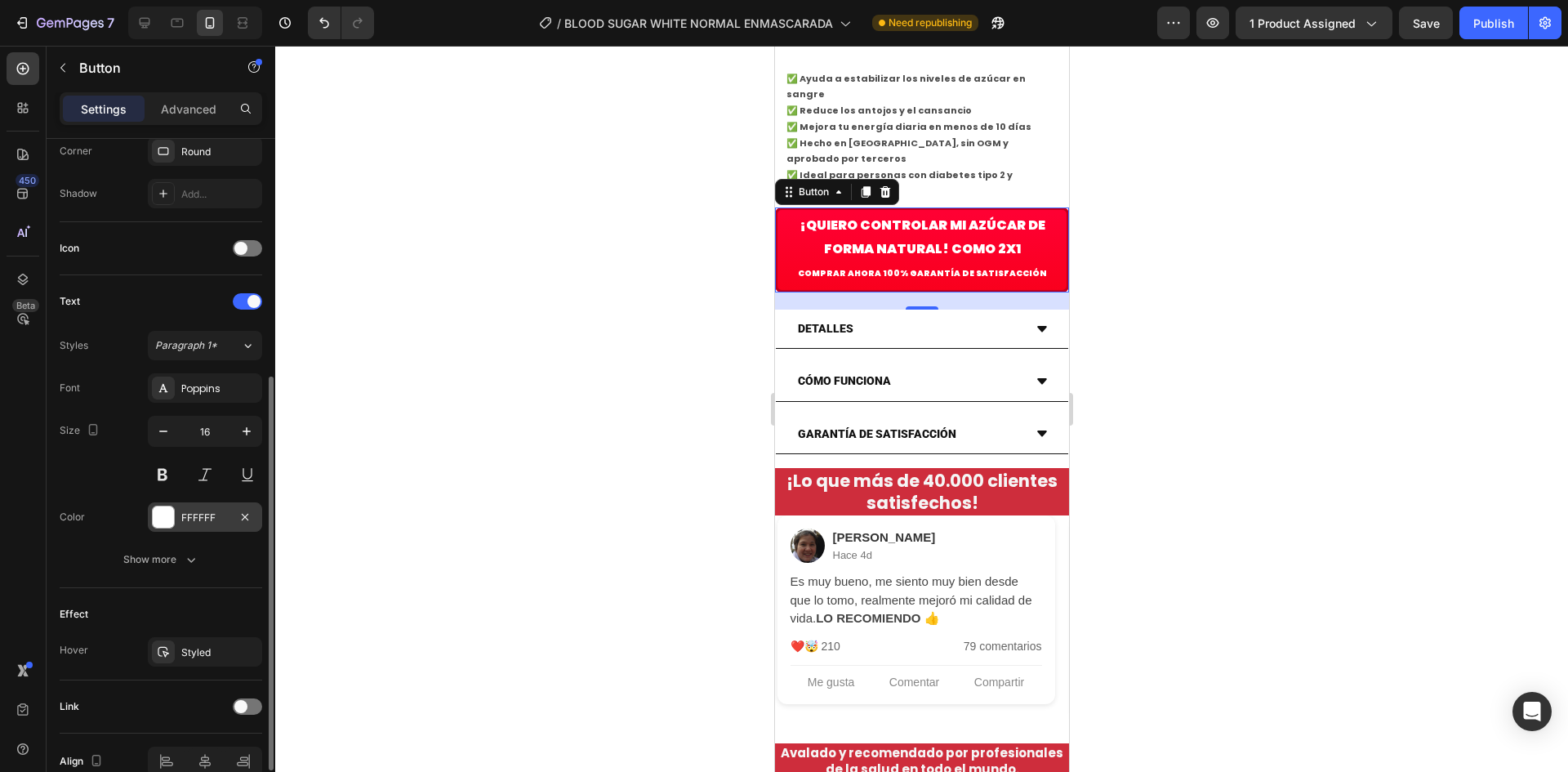
scroll to position [492, 0]
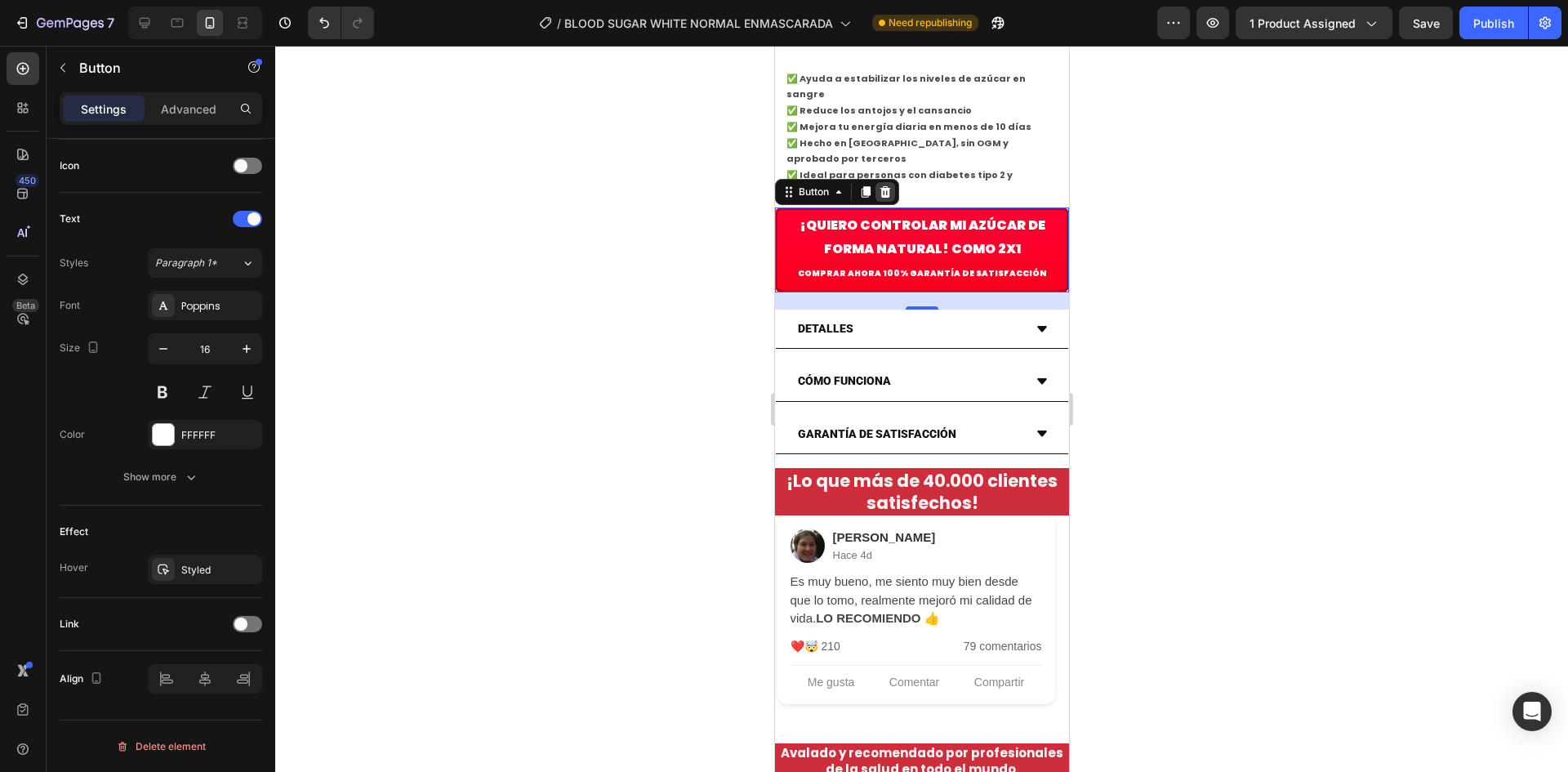
click at [891, 198] on icon at bounding box center [884, 192] width 13 height 13
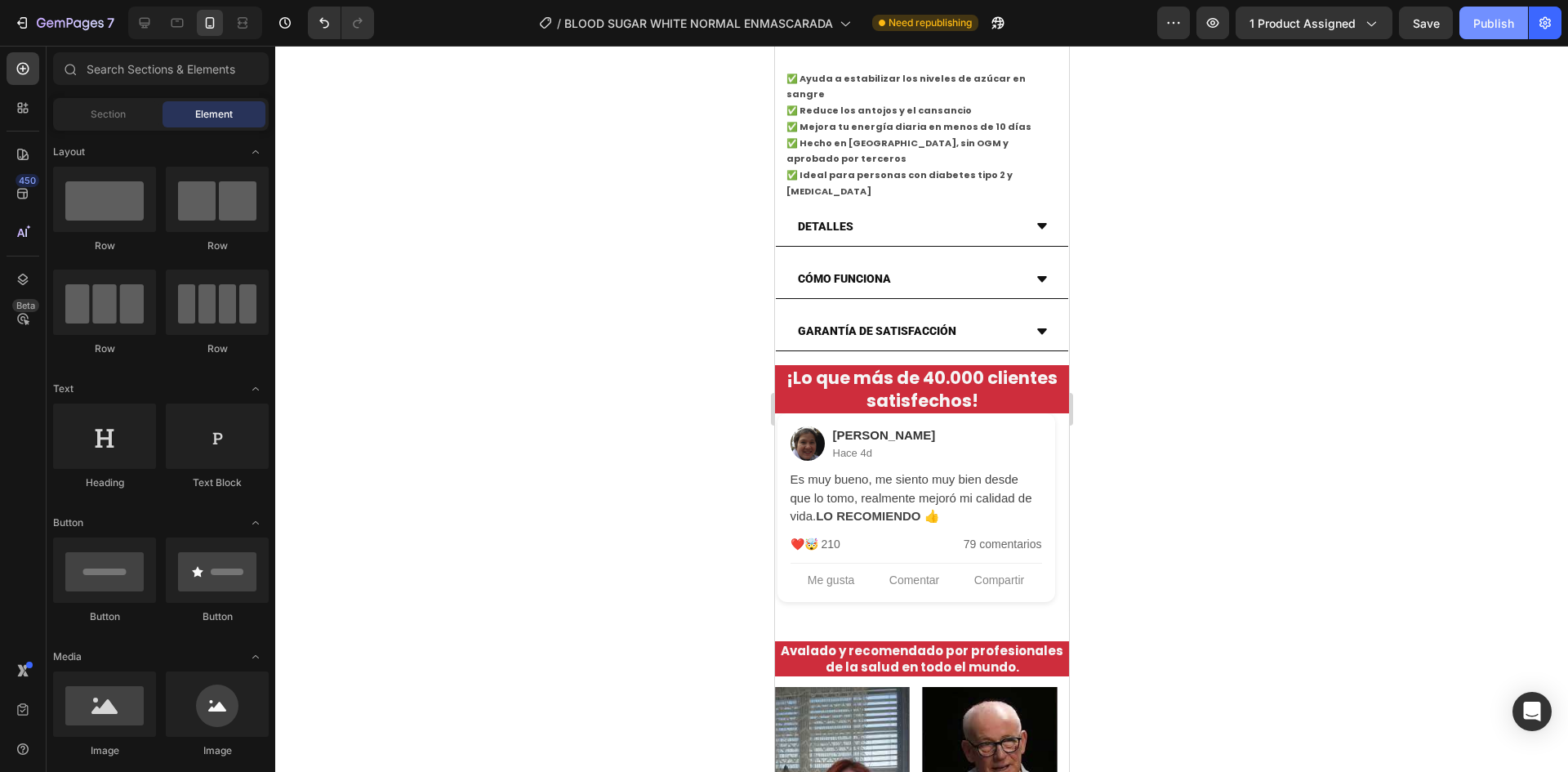
click at [1484, 28] on div "Publish" at bounding box center [1494, 23] width 41 height 17
click at [852, 33] on button "Releasit COD Form & Upsells" at bounding box center [921, 13] width 210 height 39
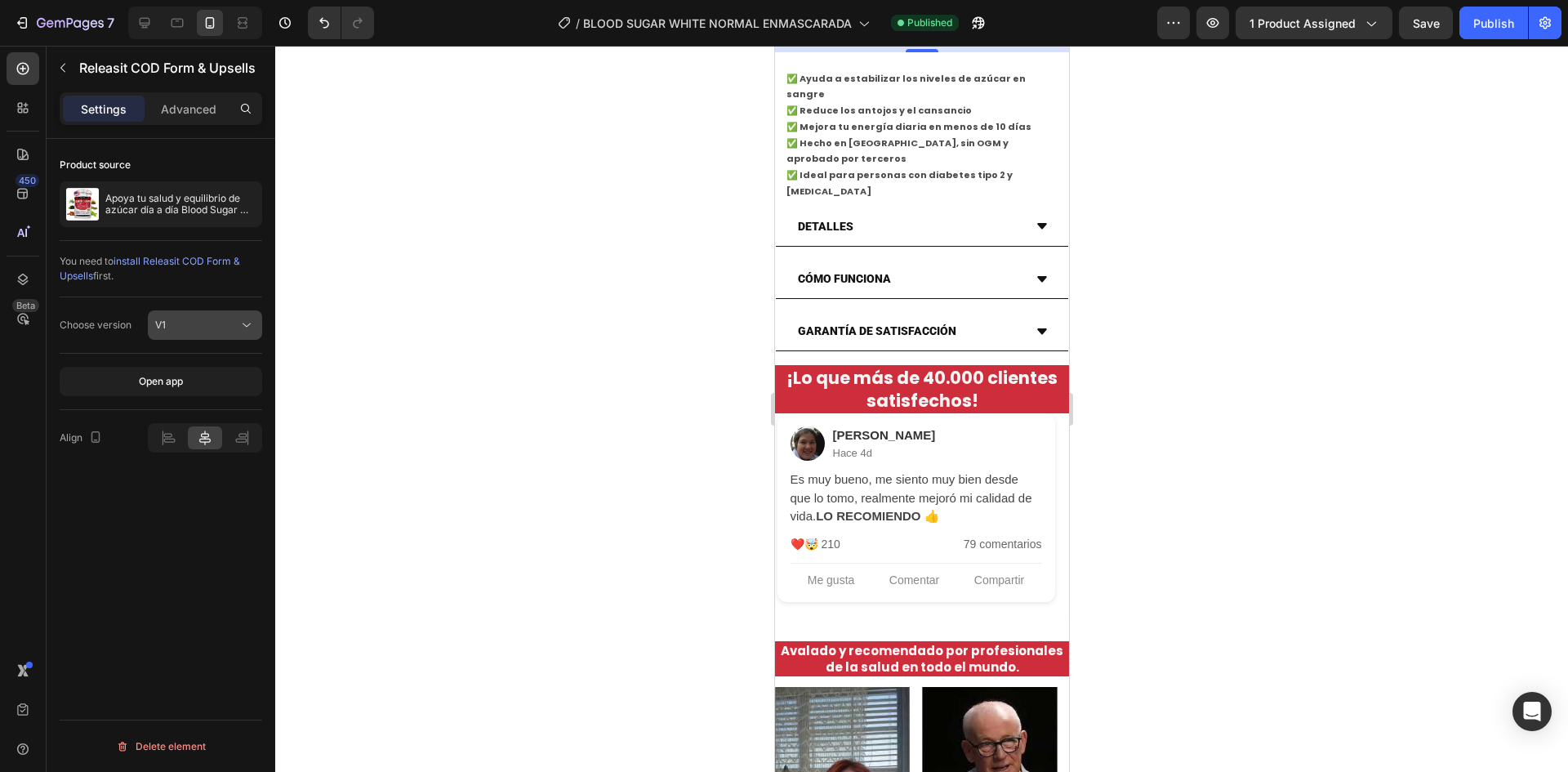
click at [194, 313] on button "V1" at bounding box center [204, 325] width 114 height 30
click at [175, 393] on p "V2" at bounding box center [202, 396] width 93 height 14
click at [235, 380] on div "Releasit button" at bounding box center [197, 381] width 84 height 14
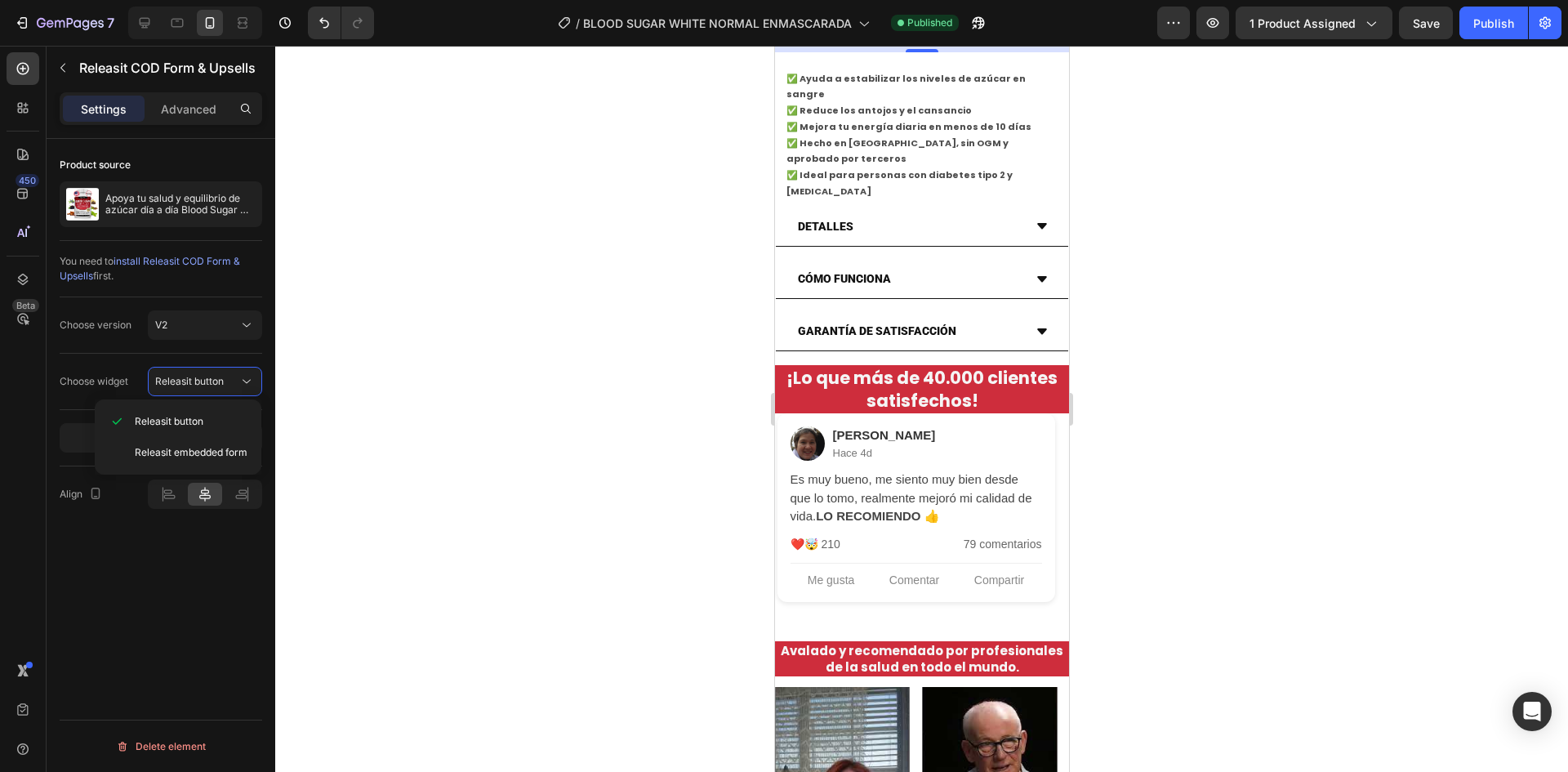
click at [215, 396] on div "Choose widget Releasit button" at bounding box center [161, 381] width 203 height 57
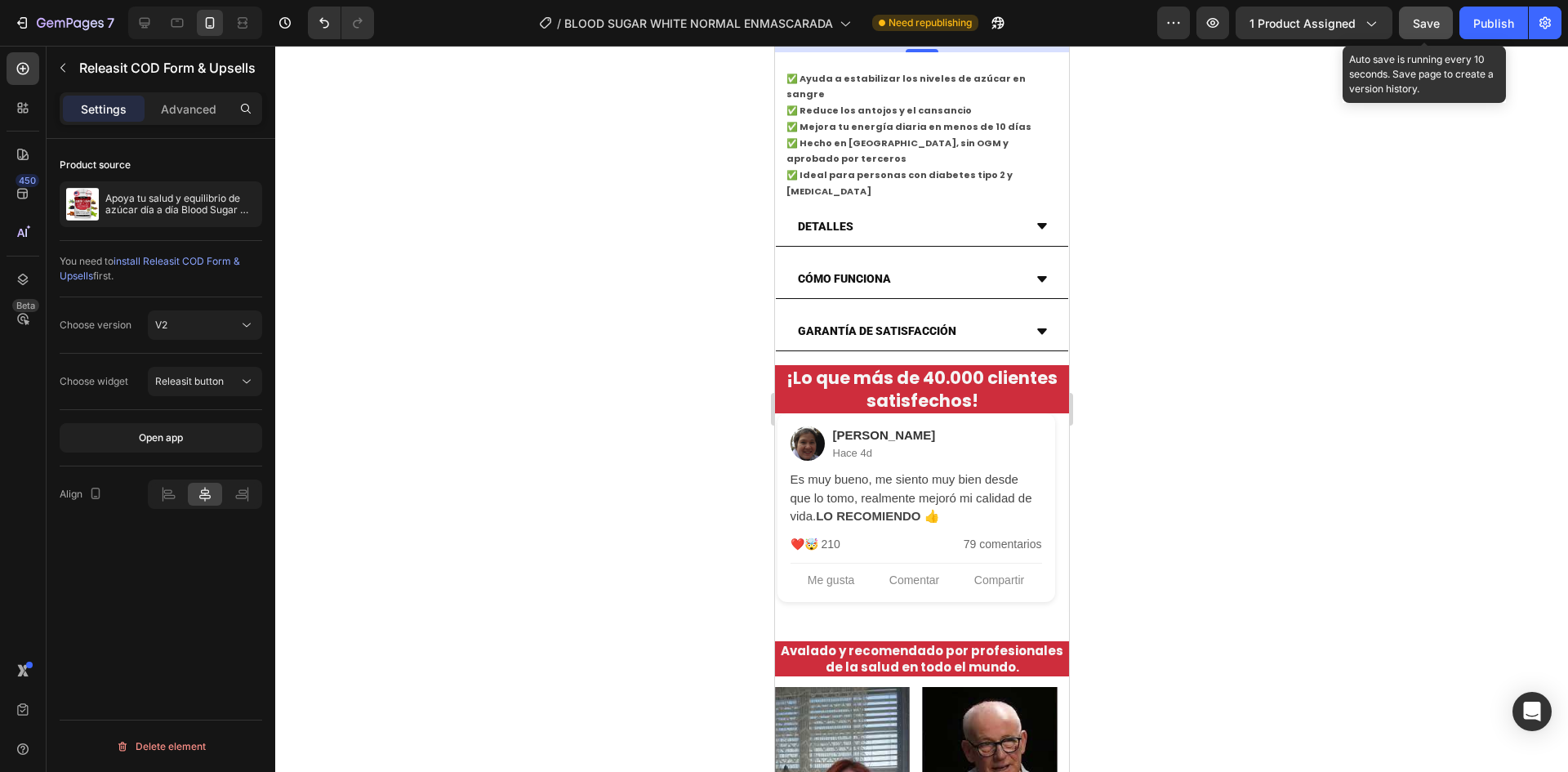
click at [1430, 28] on span "Save" at bounding box center [1426, 23] width 27 height 13
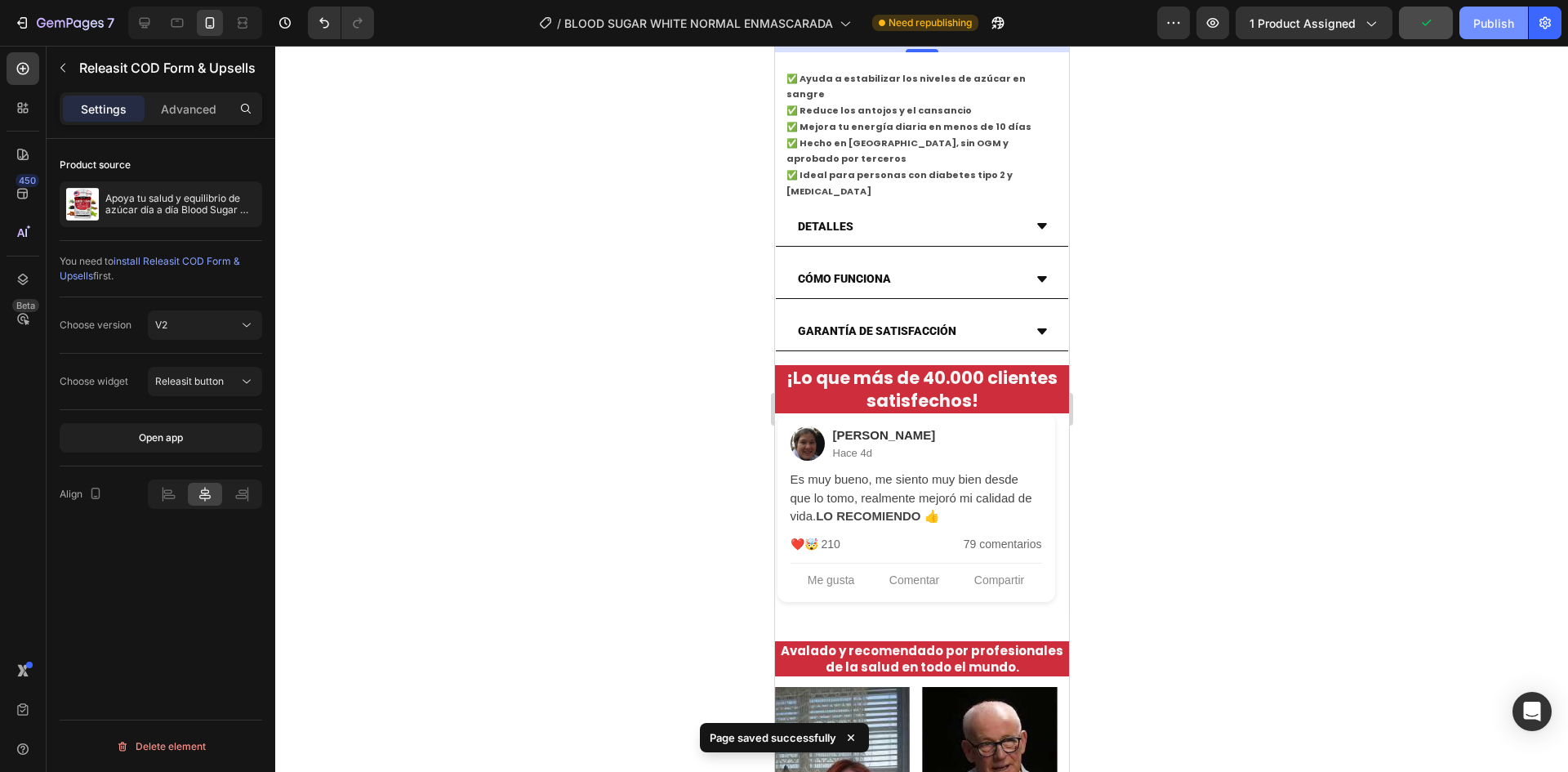
click at [1488, 22] on div "Publish" at bounding box center [1494, 23] width 41 height 17
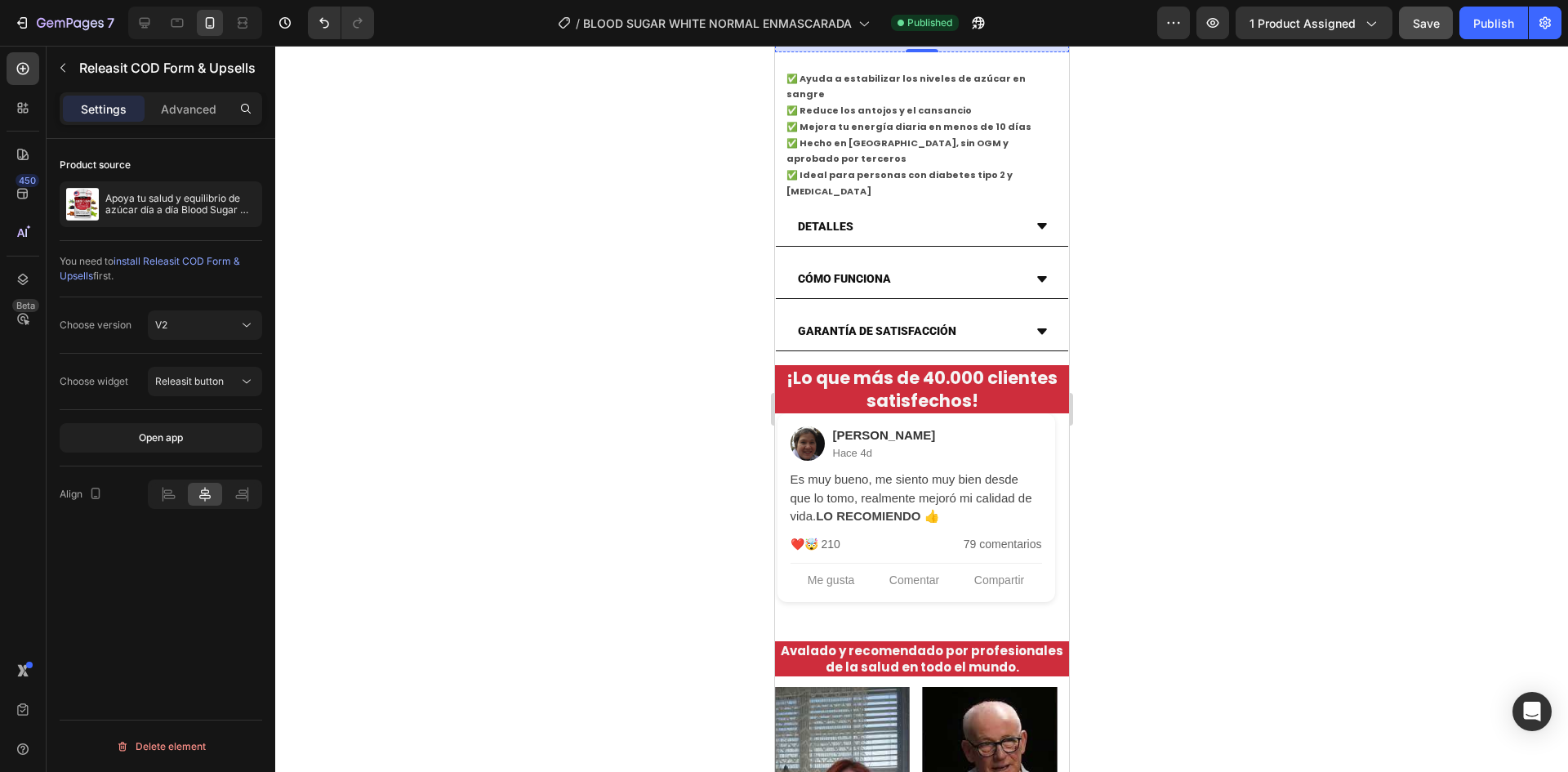
click at [629, 290] on div at bounding box center [922, 408] width 1293 height 726
click at [794, 33] on div "Releasit COD Form & Upsells" at bounding box center [921, 13] width 281 height 39
click at [218, 373] on div "Releasit button" at bounding box center [205, 381] width 100 height 16
click at [196, 452] on span "Releasit embedded form" at bounding box center [192, 451] width 113 height 14
click at [192, 448] on button "Open app" at bounding box center [161, 437] width 203 height 30
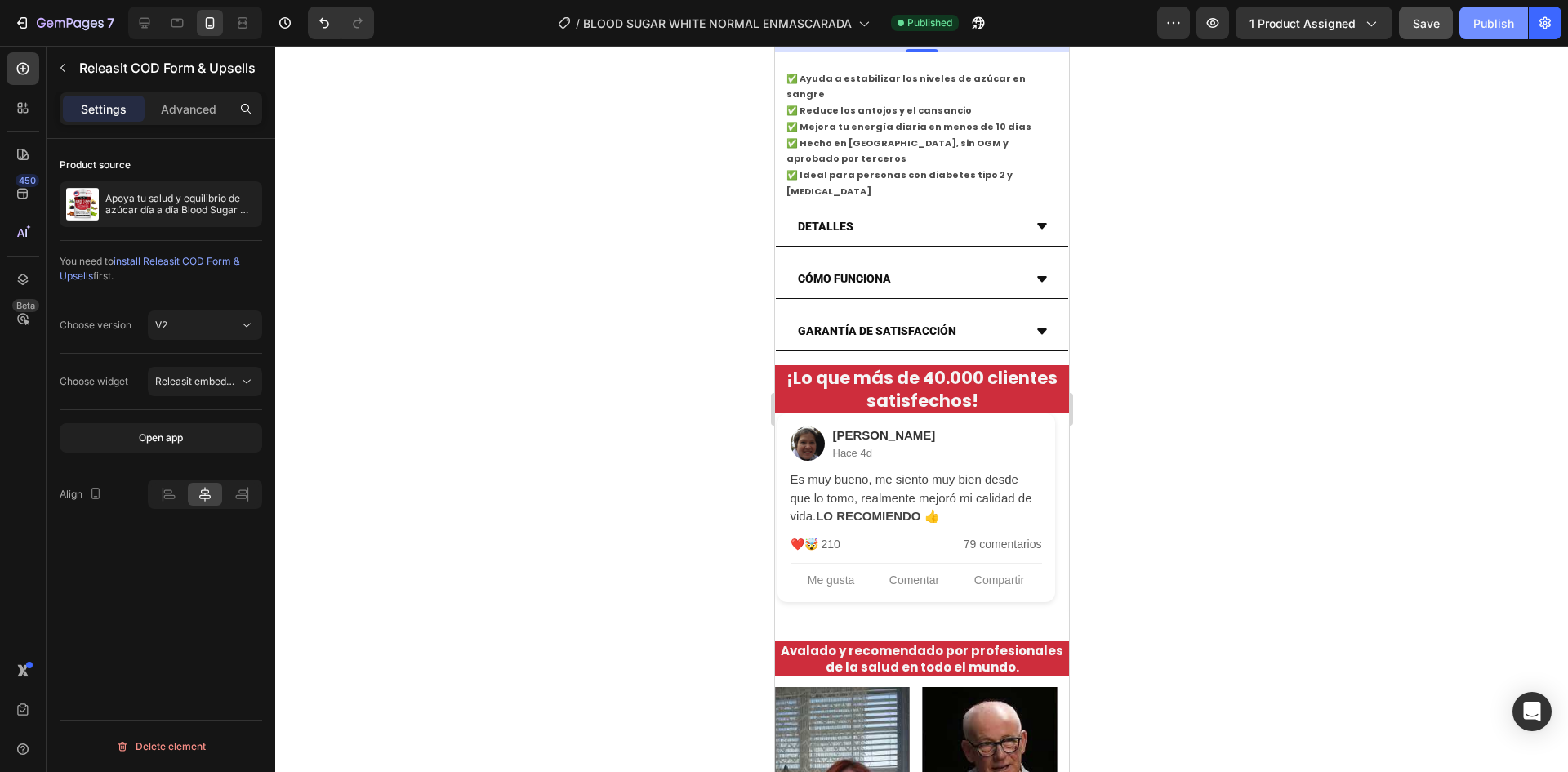
click at [1499, 18] on div "Publish" at bounding box center [1494, 23] width 41 height 17
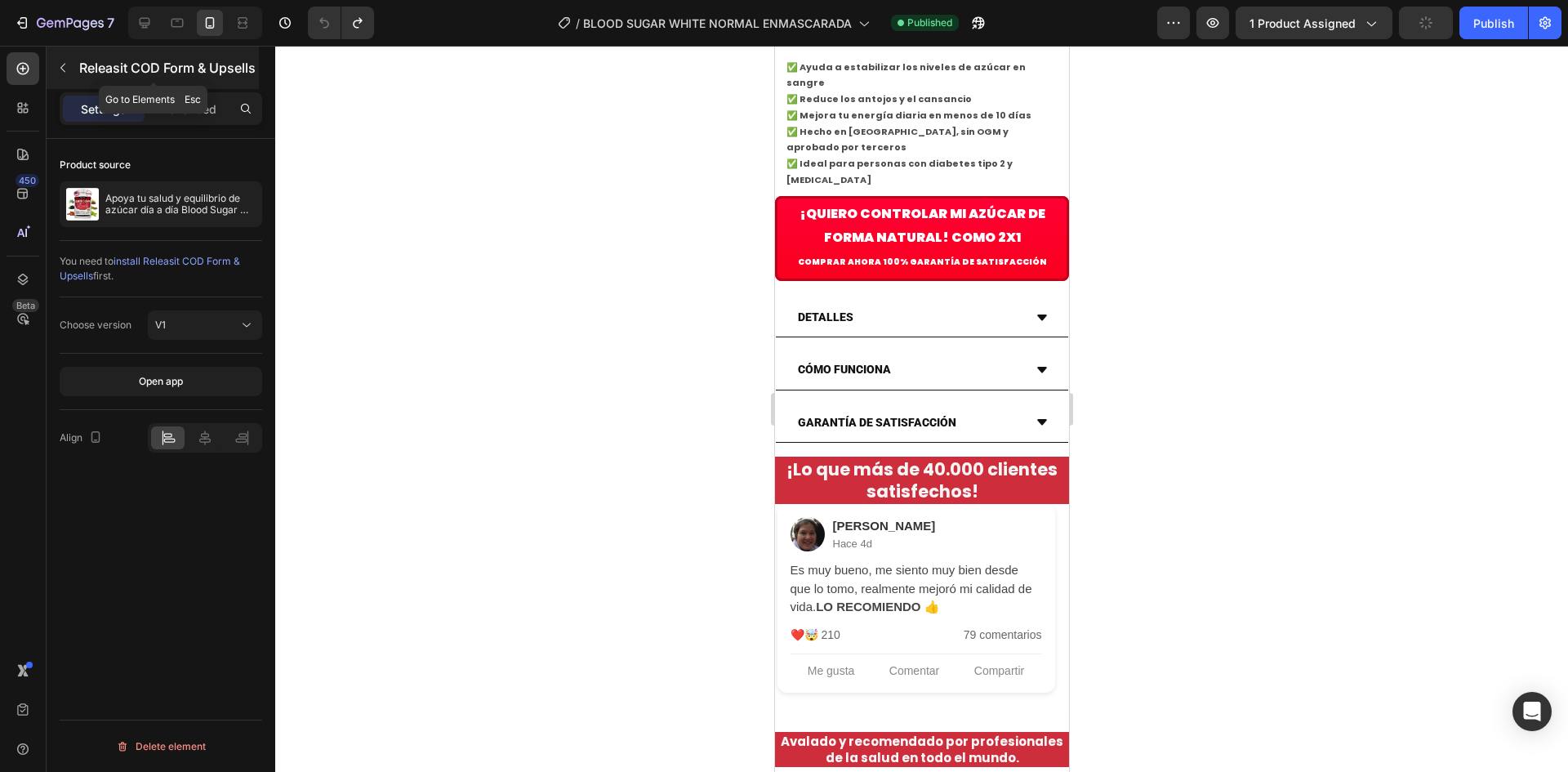
click at [66, 64] on icon "button" at bounding box center [62, 67] width 13 height 13
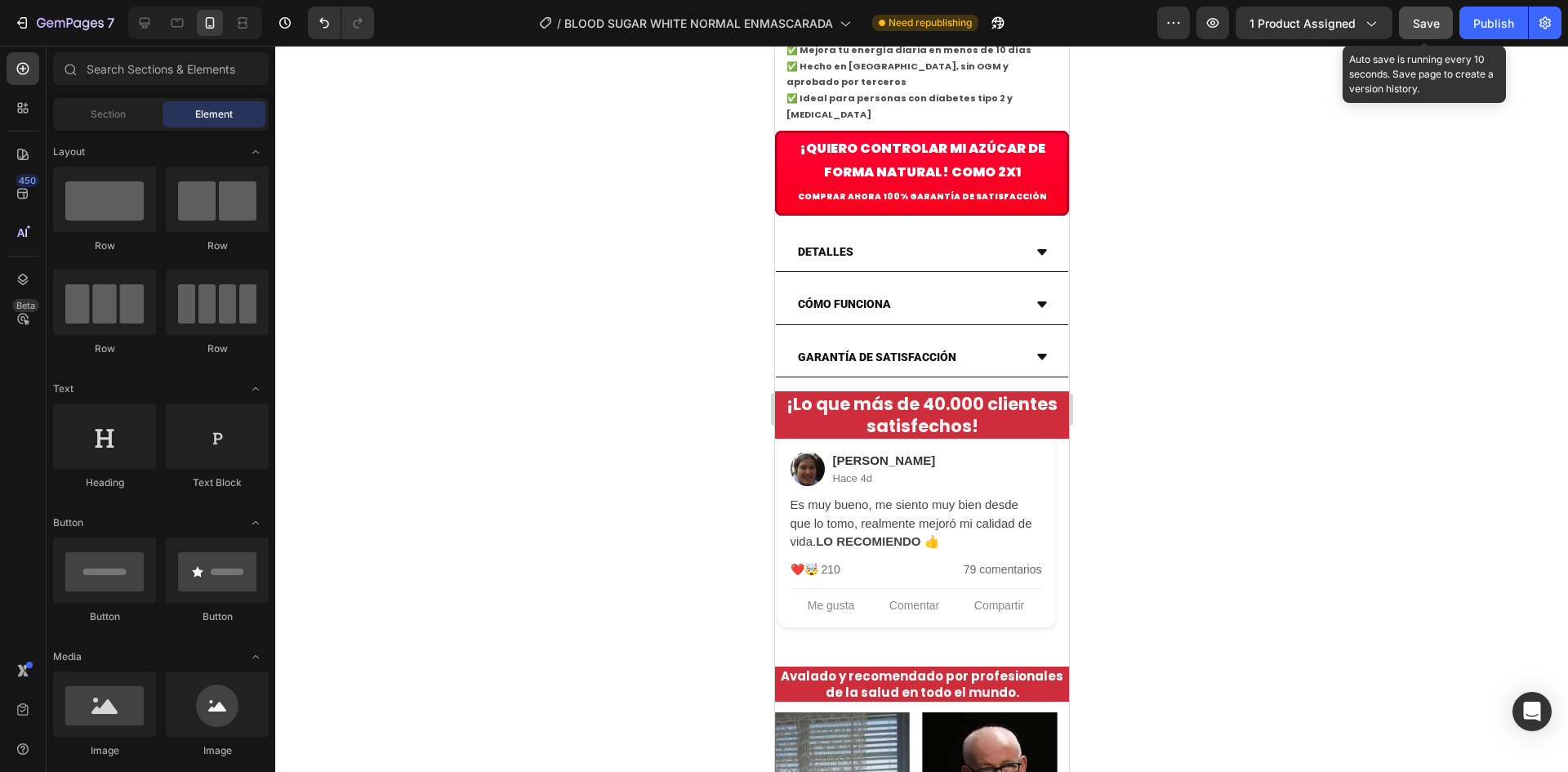
click at [1422, 29] on span "Save" at bounding box center [1426, 23] width 27 height 13
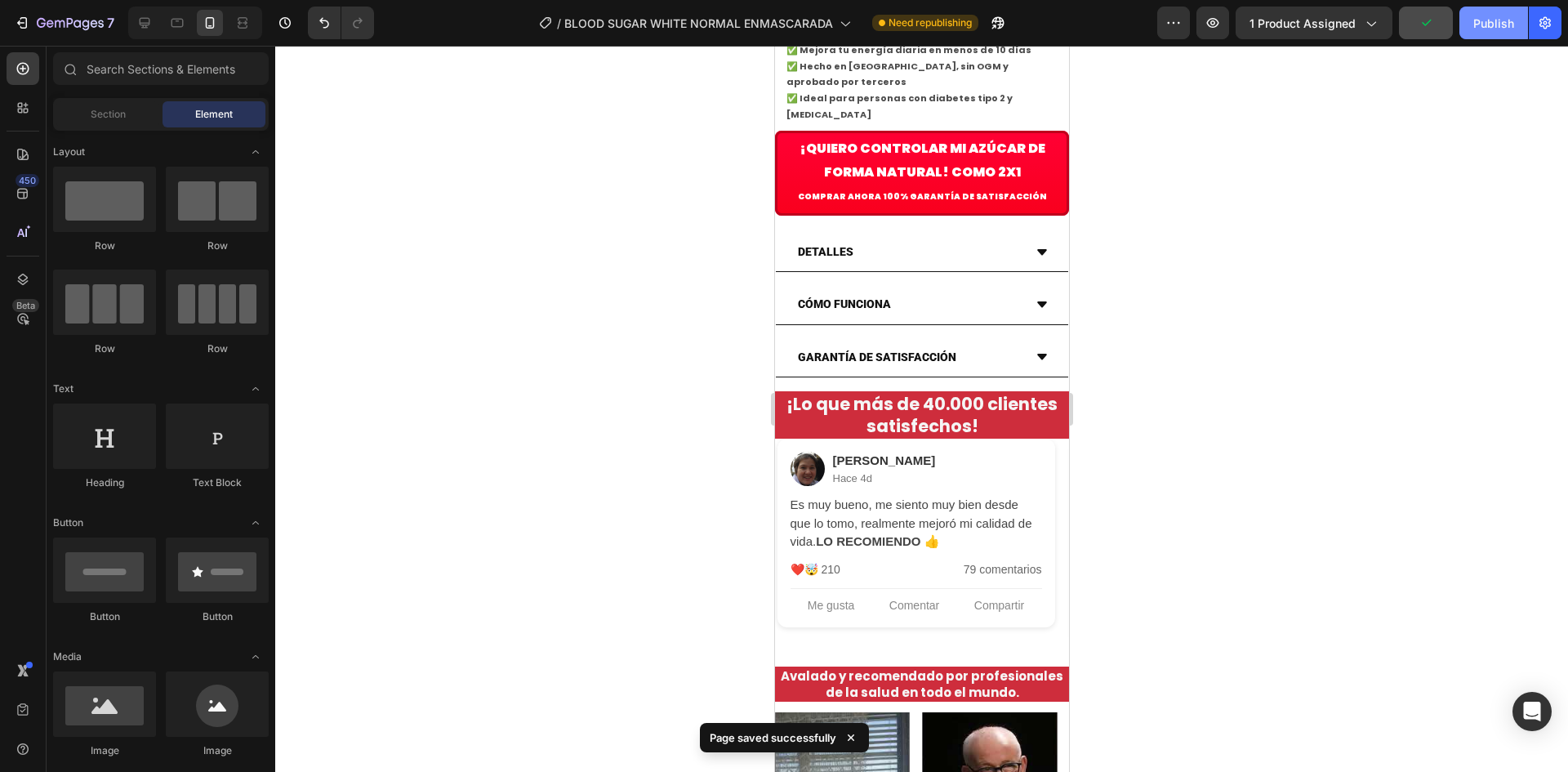
click at [1478, 25] on div "Publish" at bounding box center [1494, 23] width 41 height 17
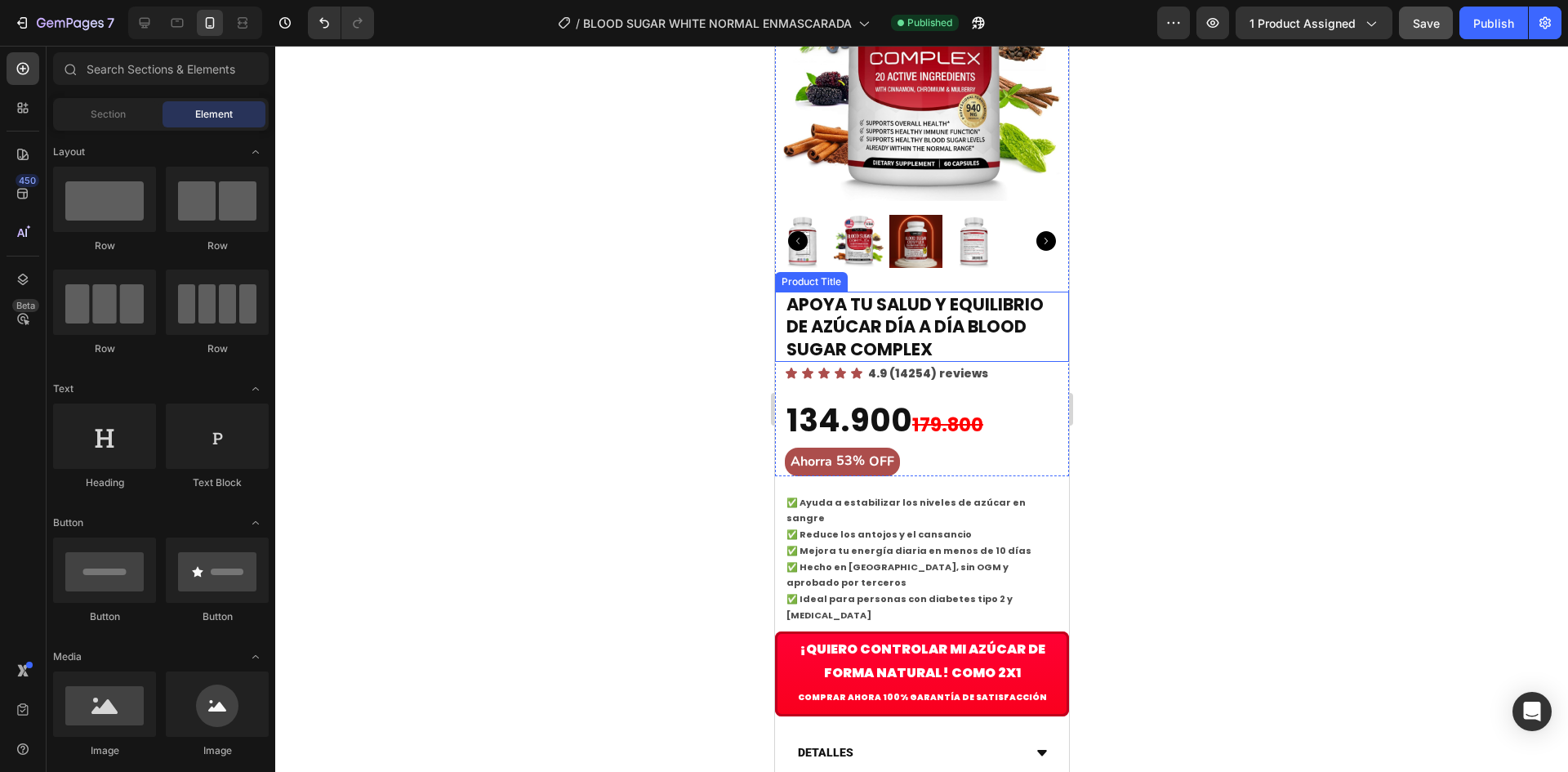
scroll to position [0, 0]
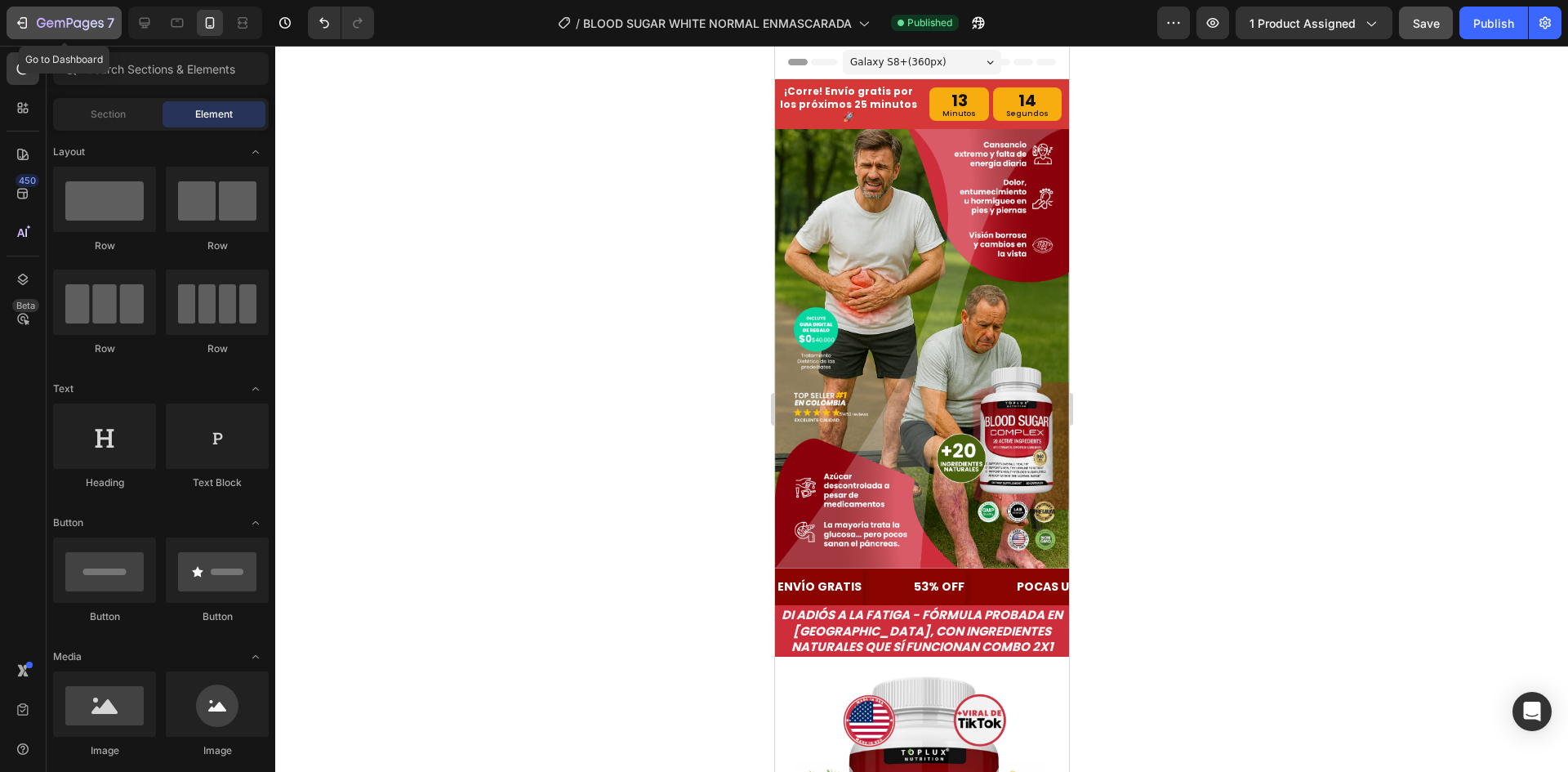
click at [31, 14] on div "7" at bounding box center [63, 22] width 100 height 19
